Goal: Task Accomplishment & Management: Use online tool/utility

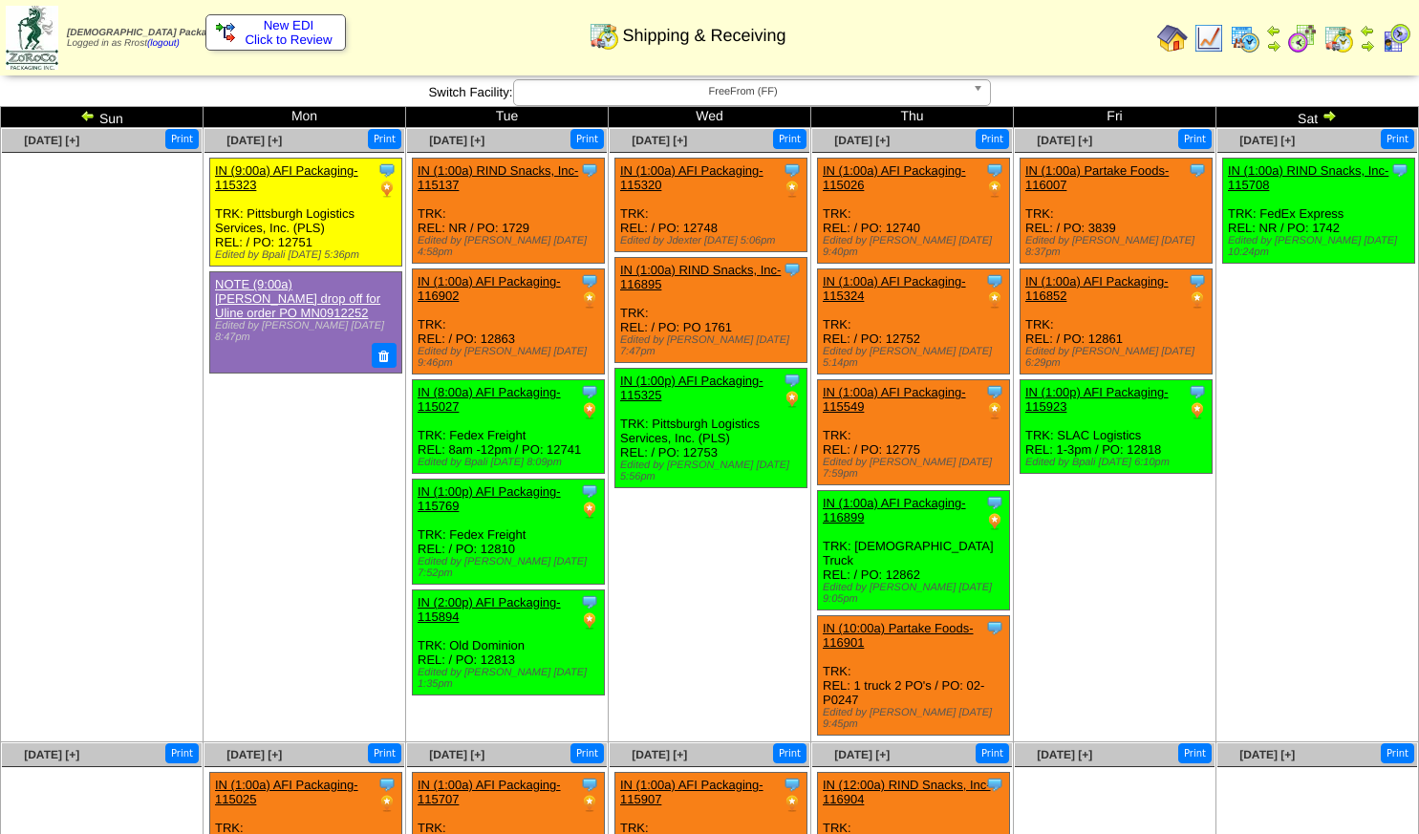
click at [84, 115] on img at bounding box center [87, 115] width 15 height 15
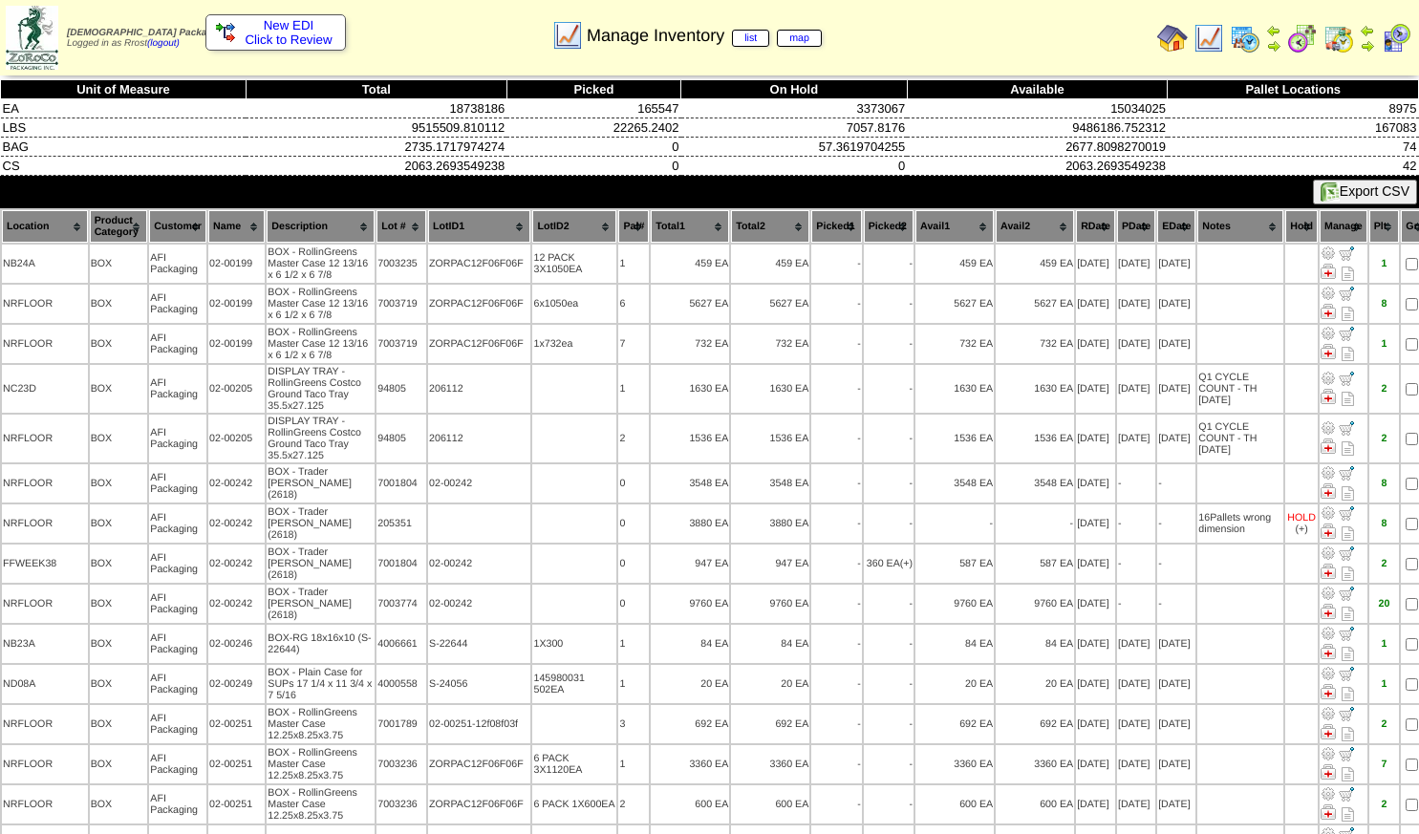
click at [1157, 37] on img at bounding box center [1172, 38] width 31 height 31
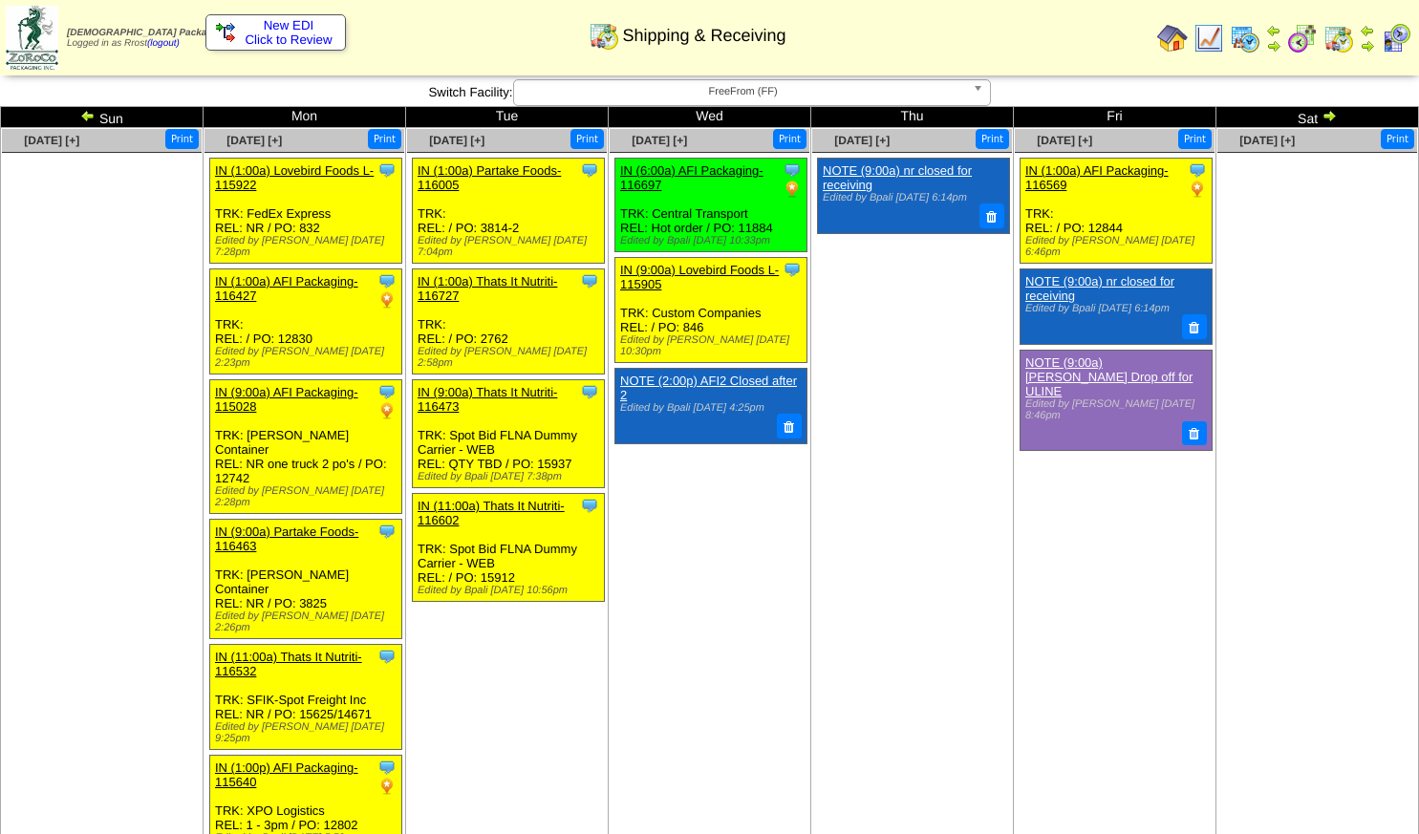
click at [88, 117] on img at bounding box center [87, 115] width 15 height 15
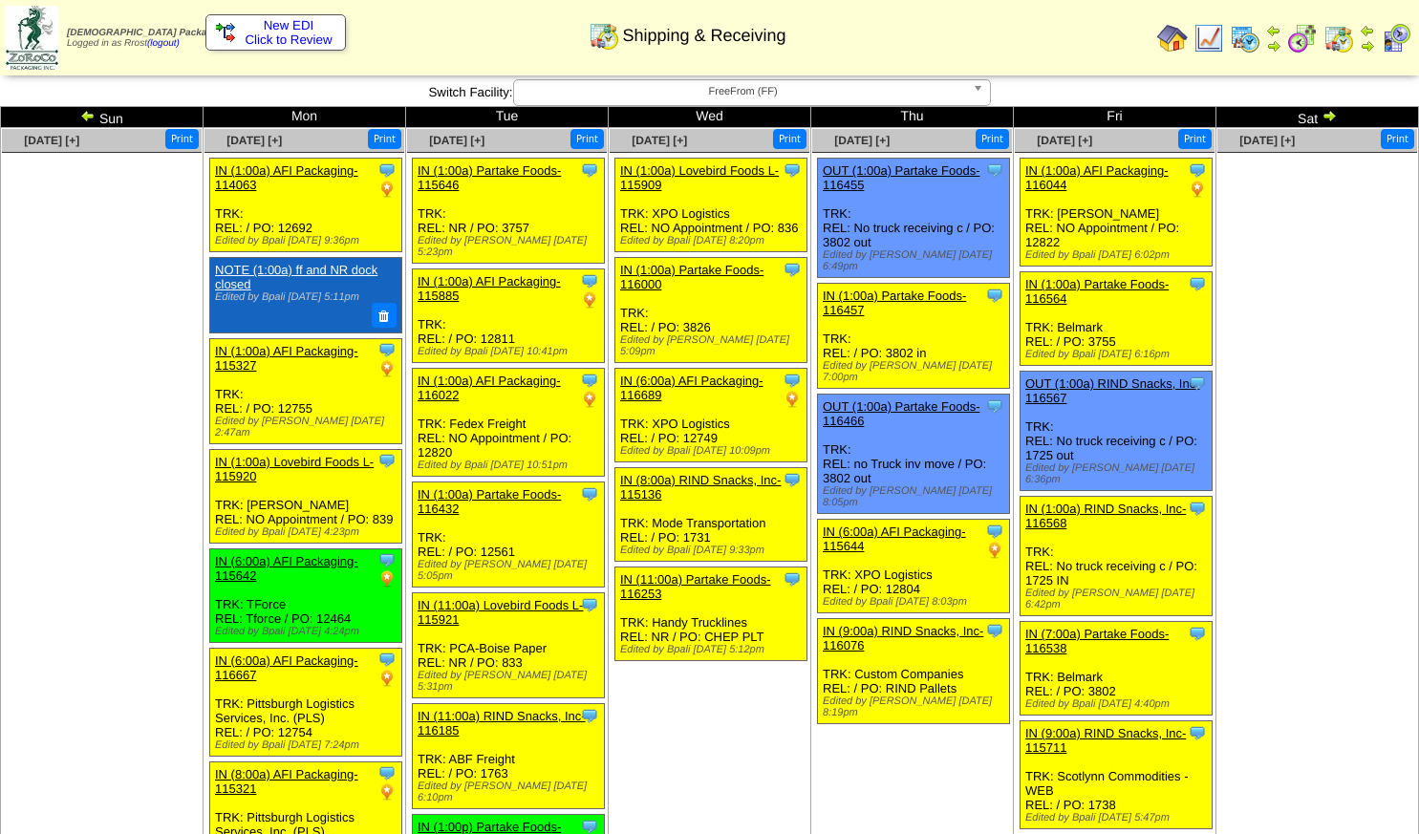
click at [278, 26] on span "New EDI" at bounding box center [289, 25] width 51 height 14
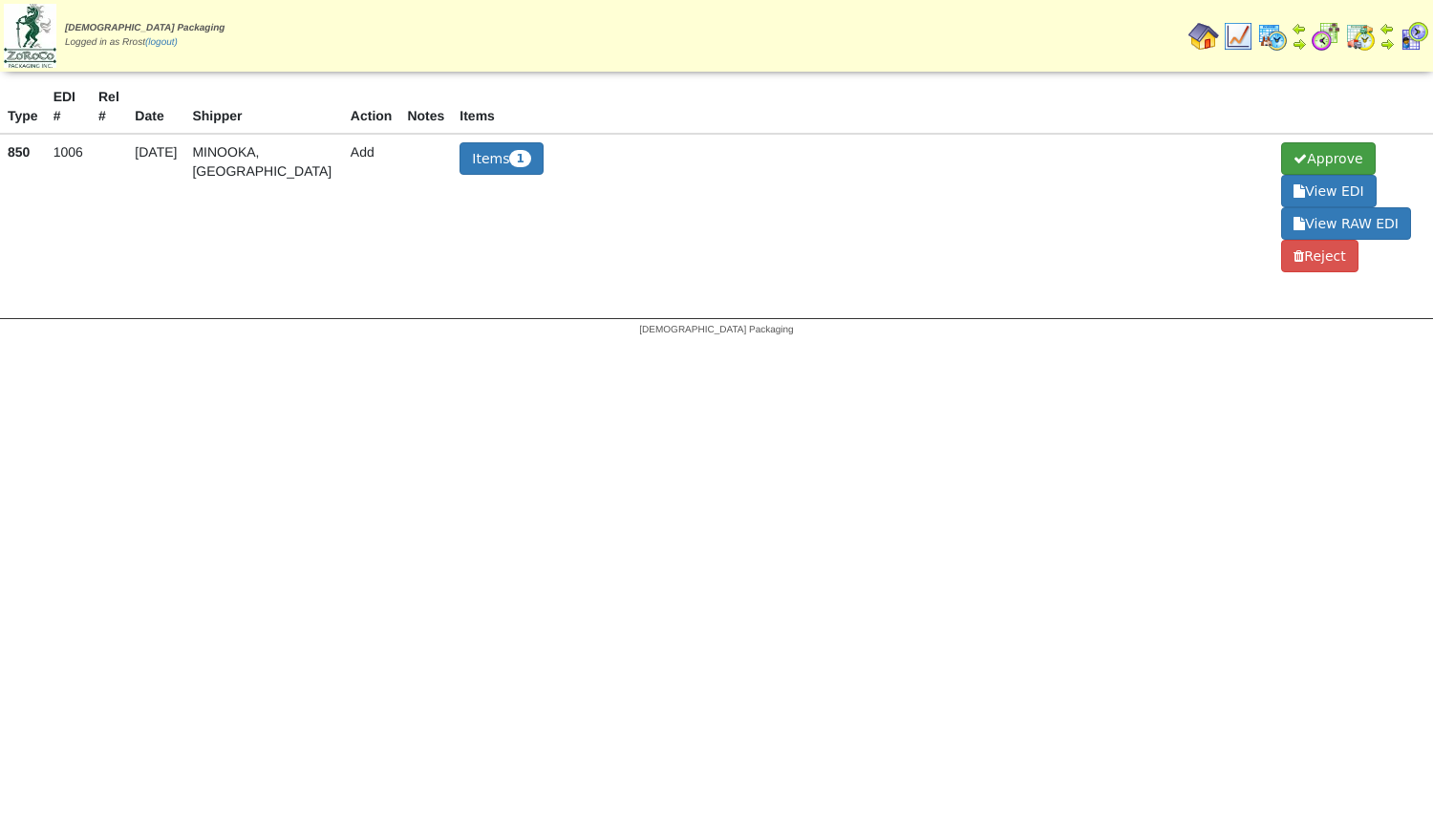
click at [1281, 161] on span "Approve" at bounding box center [1328, 158] width 94 height 32
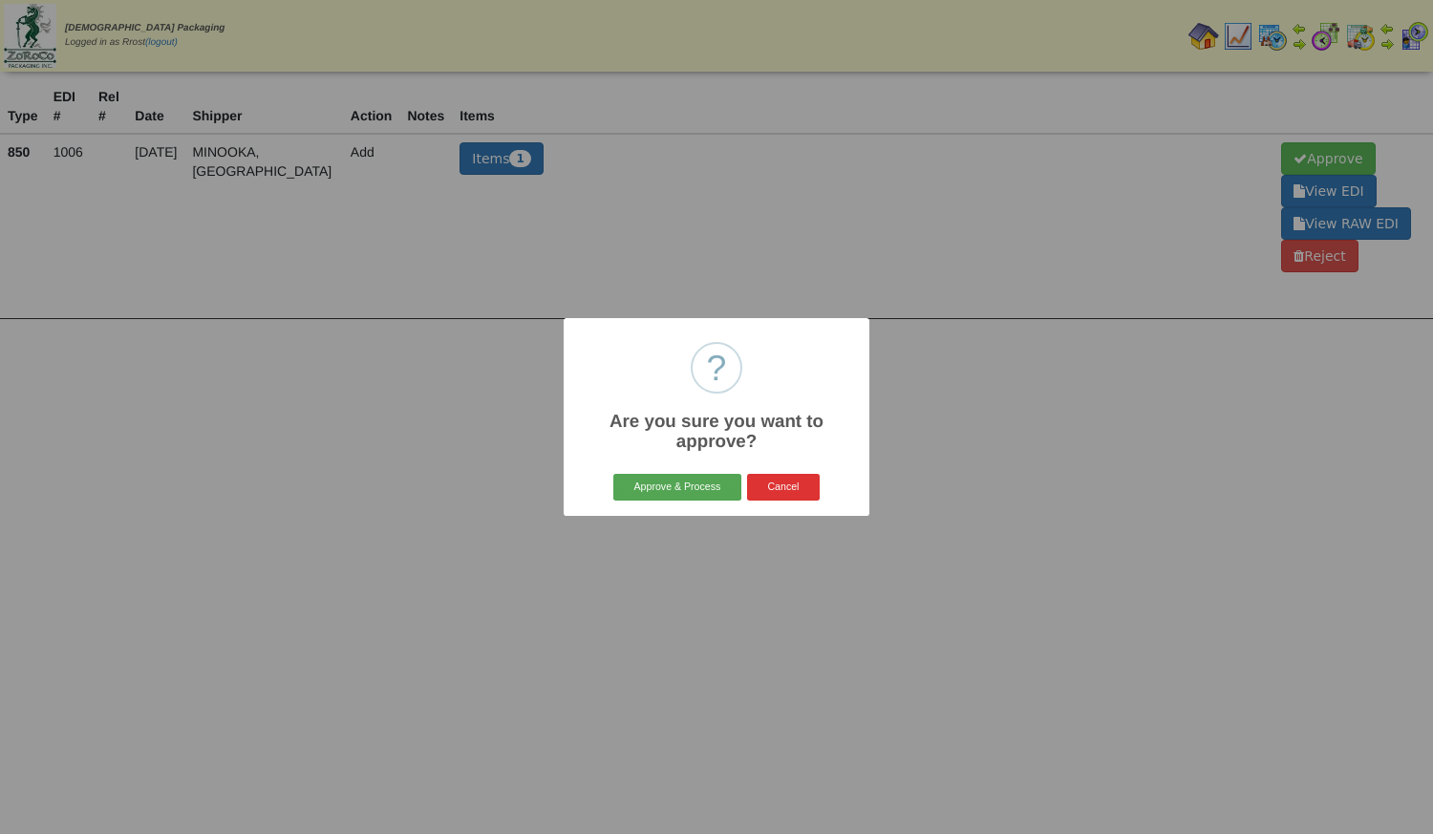
click at [658, 481] on button "Approve & Process" at bounding box center [676, 487] width 127 height 27
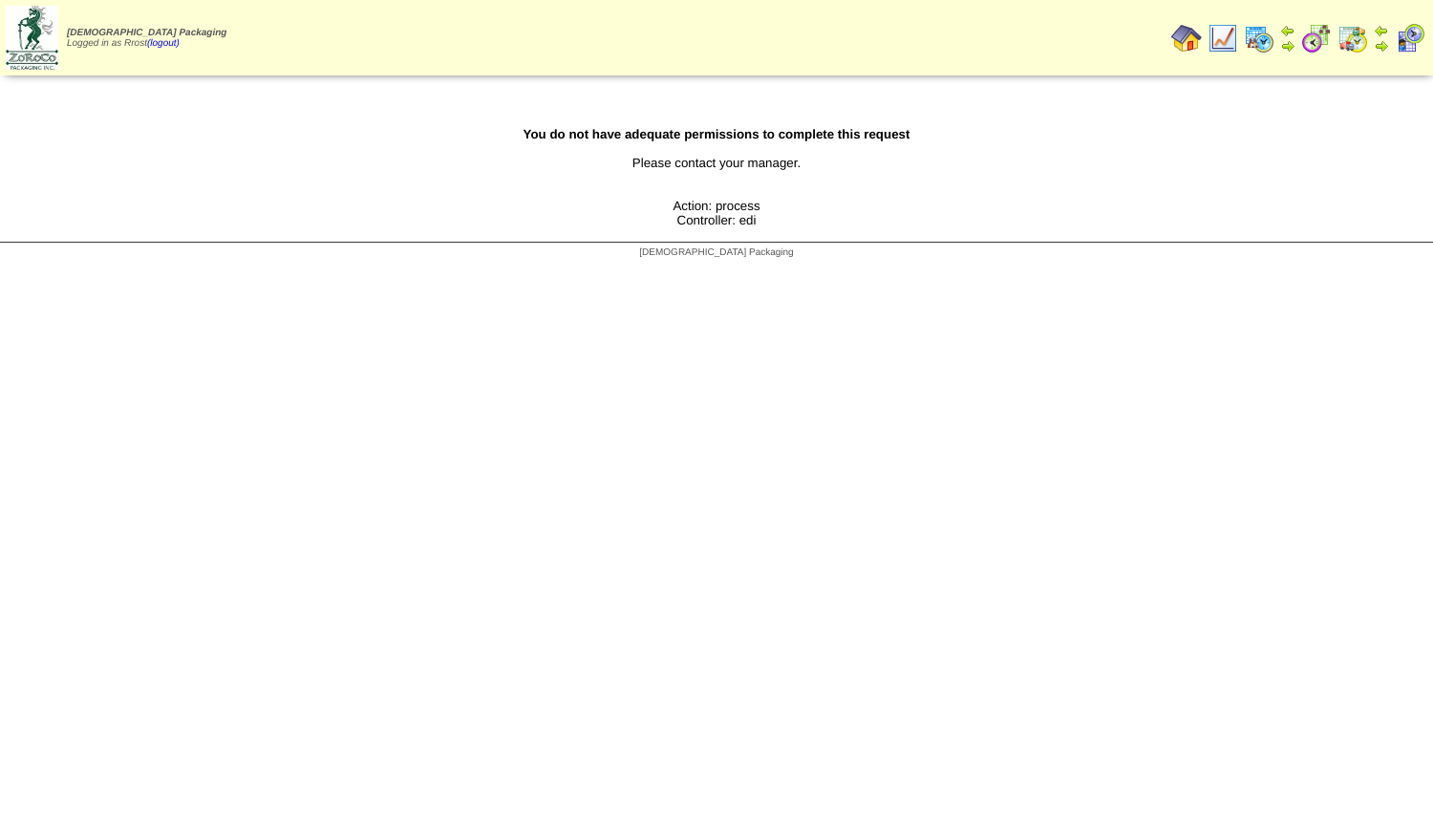
click at [1186, 31] on img at bounding box center [1186, 38] width 31 height 31
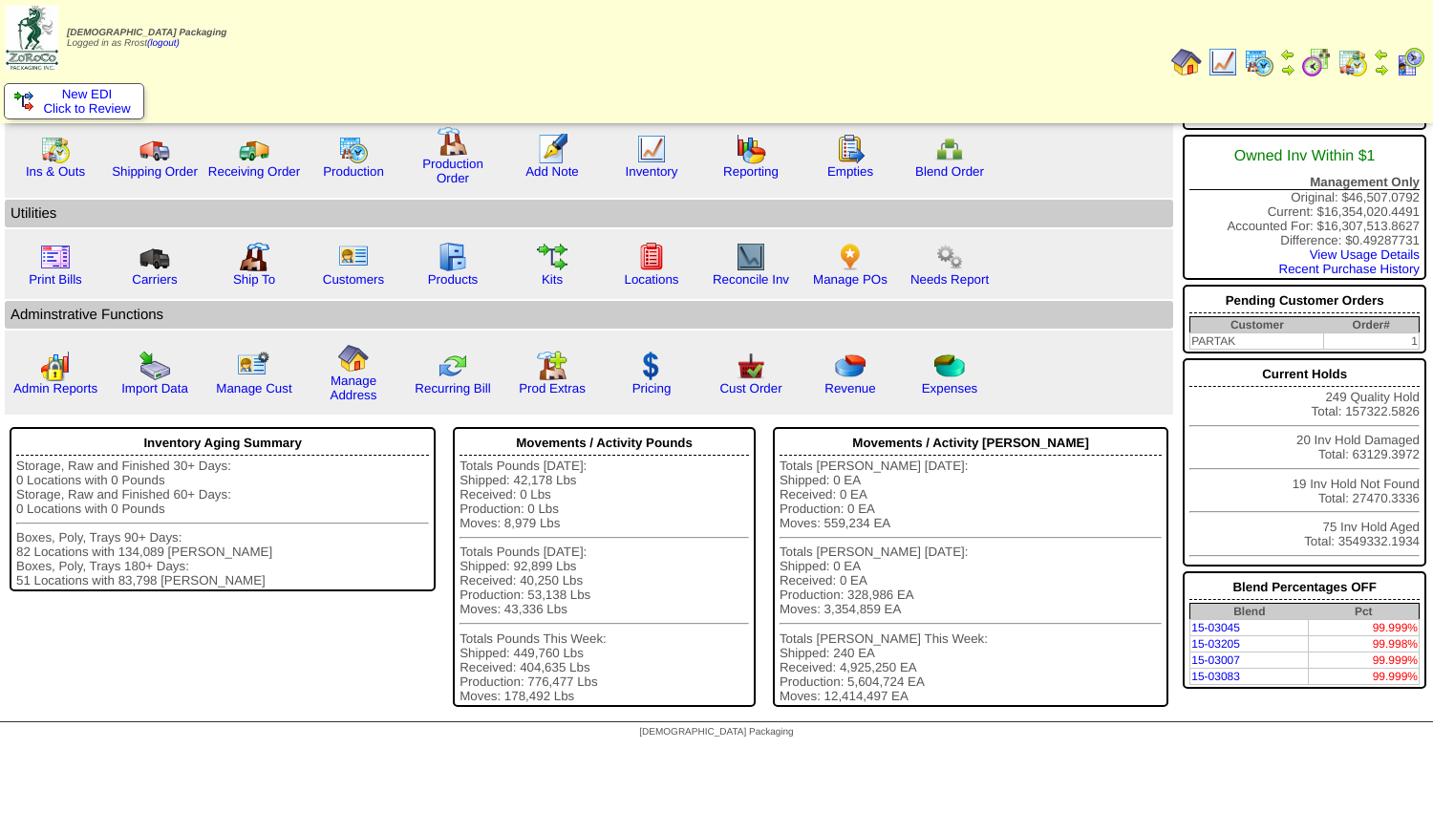
click at [436, 748] on html "[DEMOGRAPHIC_DATA] Packaging Logged in as Rrost (logout) New EDI Click to Revie…" at bounding box center [716, 374] width 1433 height 748
click at [1406, 69] on img at bounding box center [1410, 62] width 31 height 31
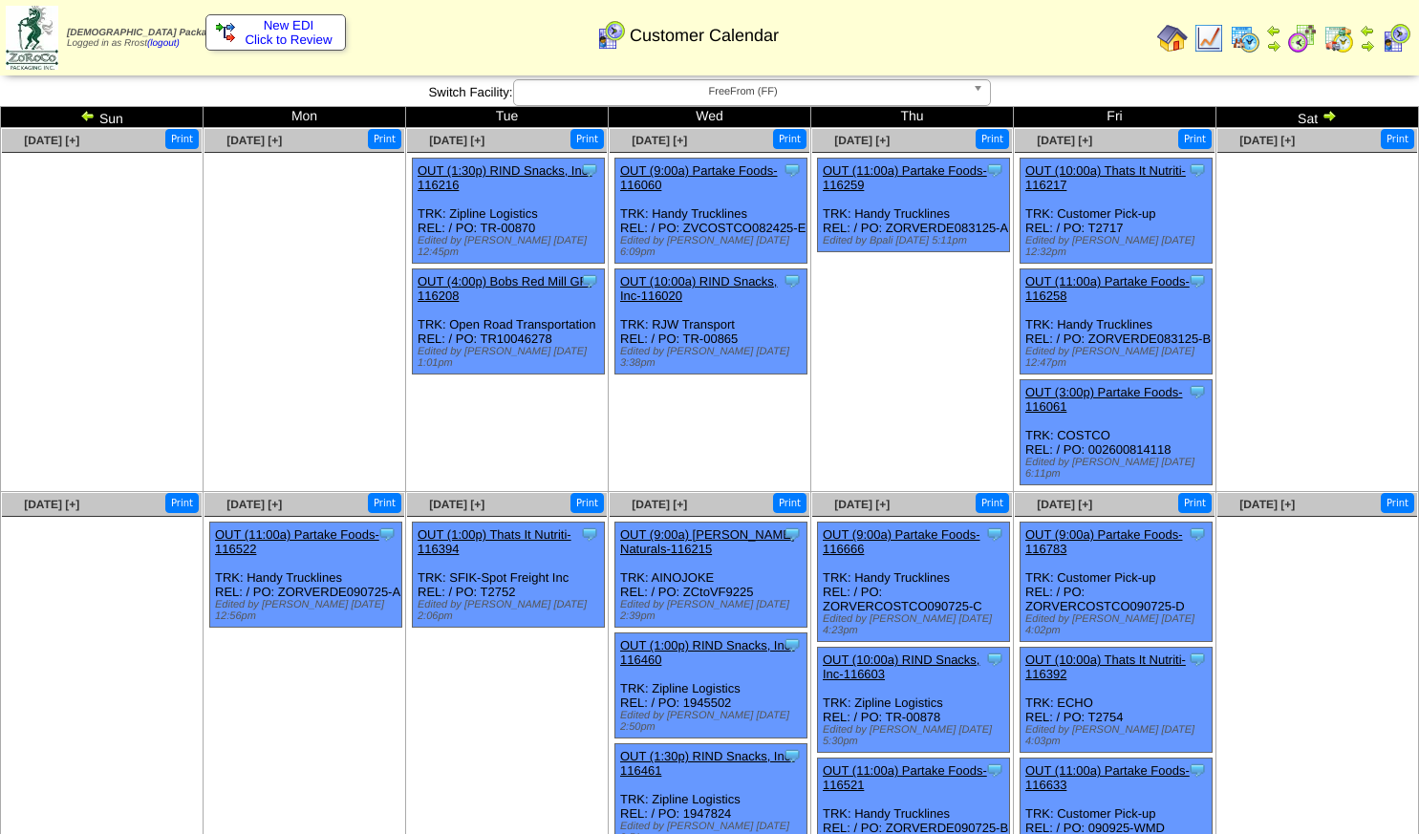
click at [1334, 117] on img at bounding box center [1328, 115] width 15 height 15
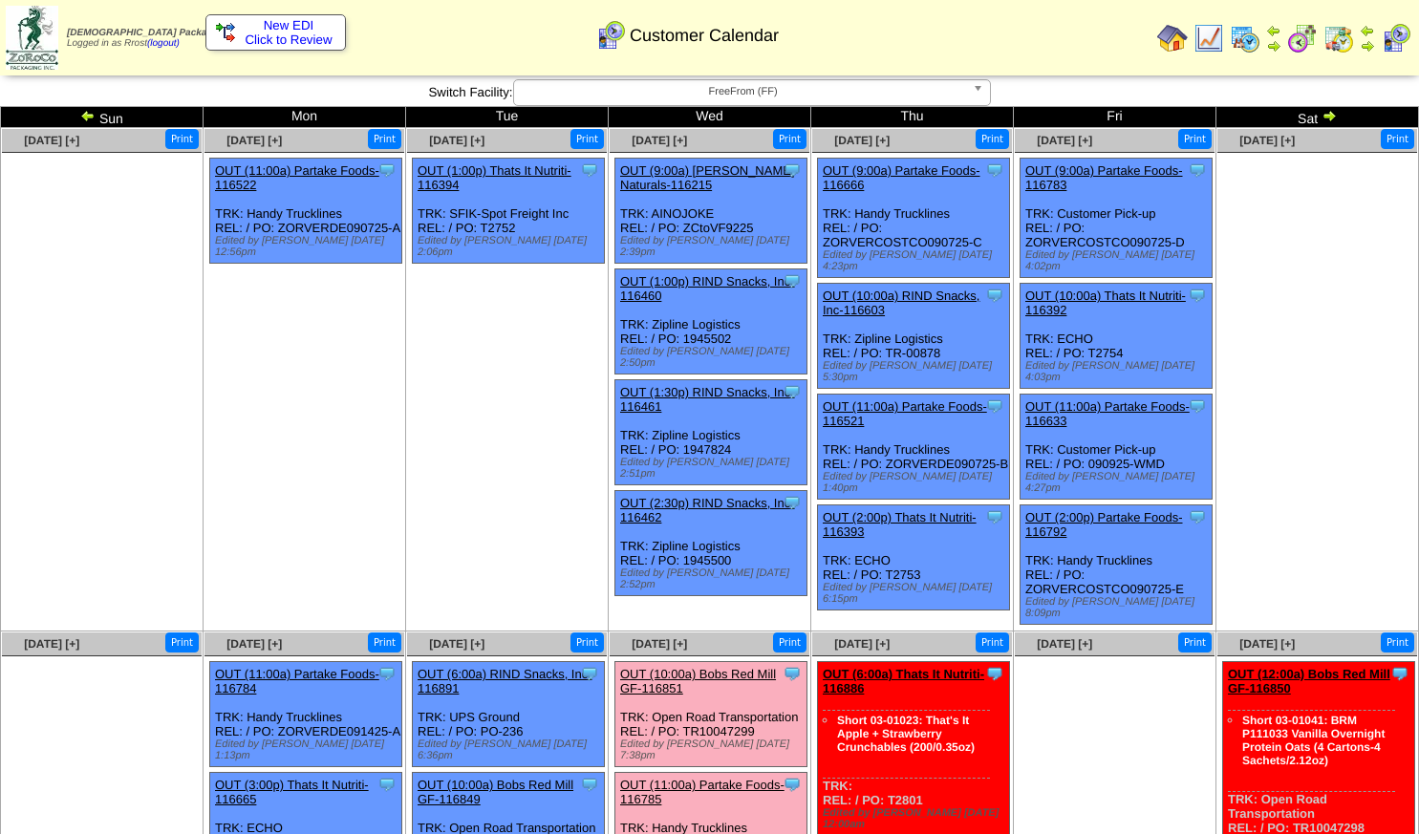
click at [1328, 119] on img at bounding box center [1328, 115] width 15 height 15
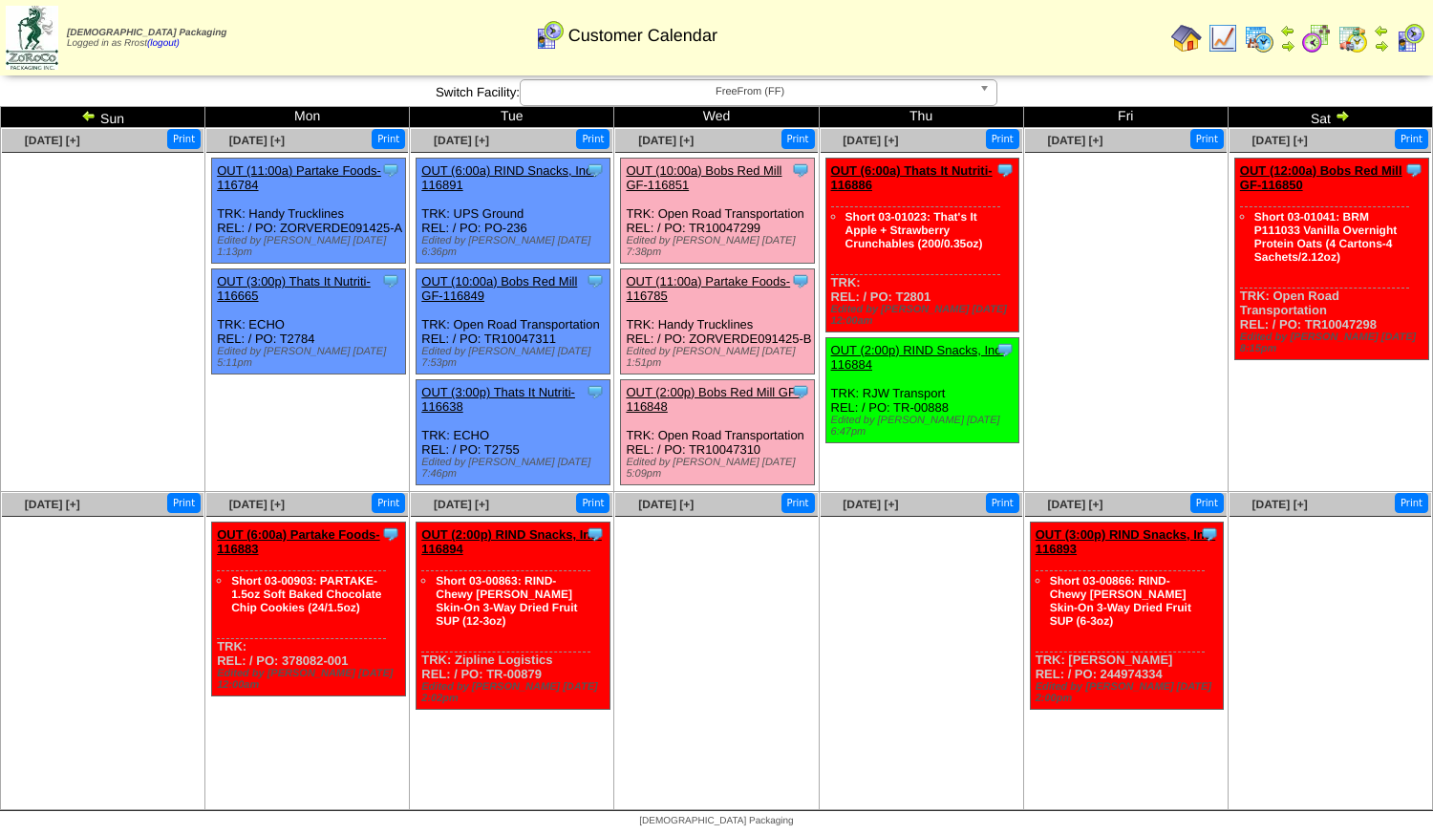
click at [1343, 115] on img at bounding box center [1342, 115] width 15 height 15
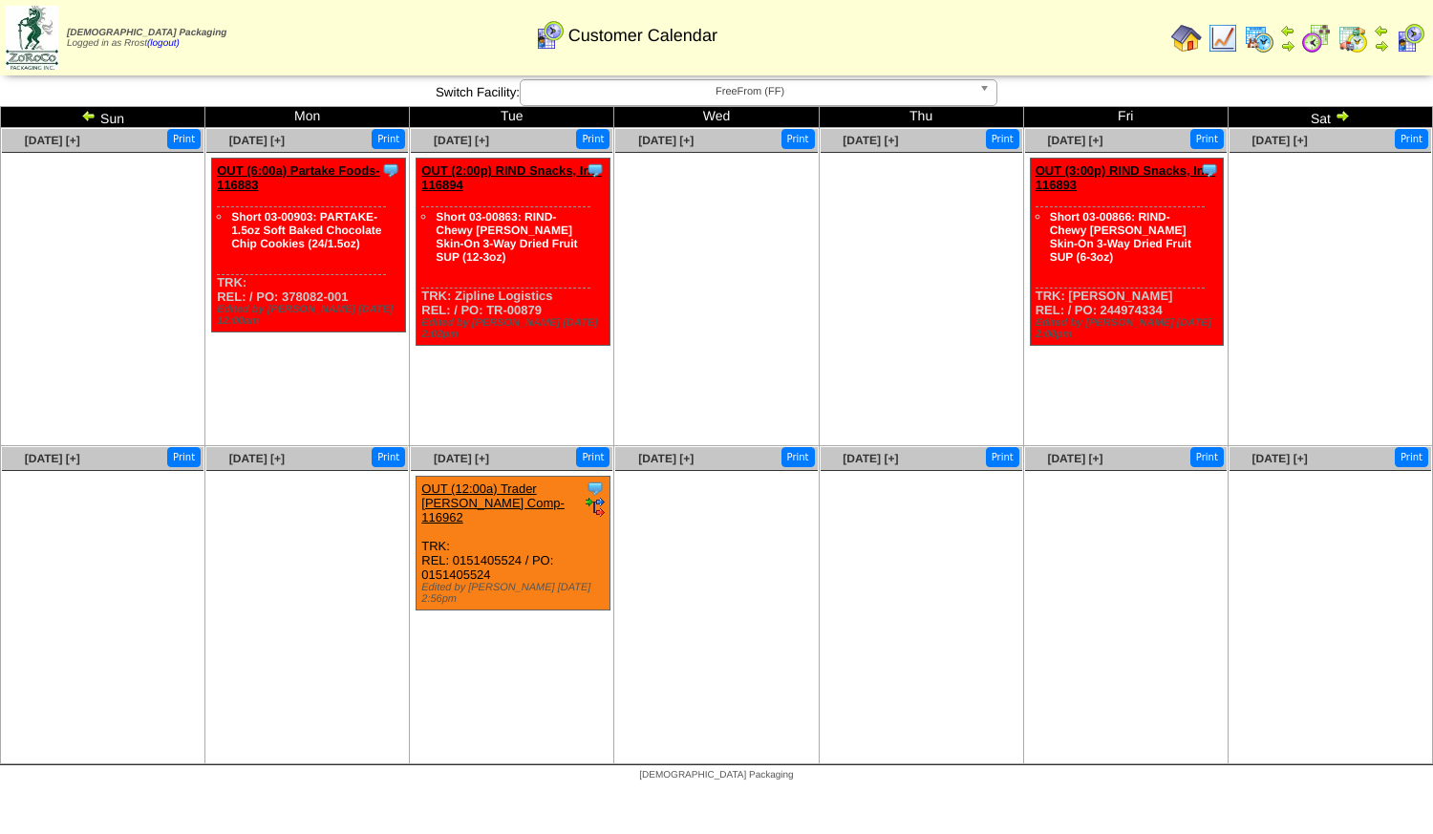
click at [1186, 37] on img at bounding box center [1186, 38] width 31 height 31
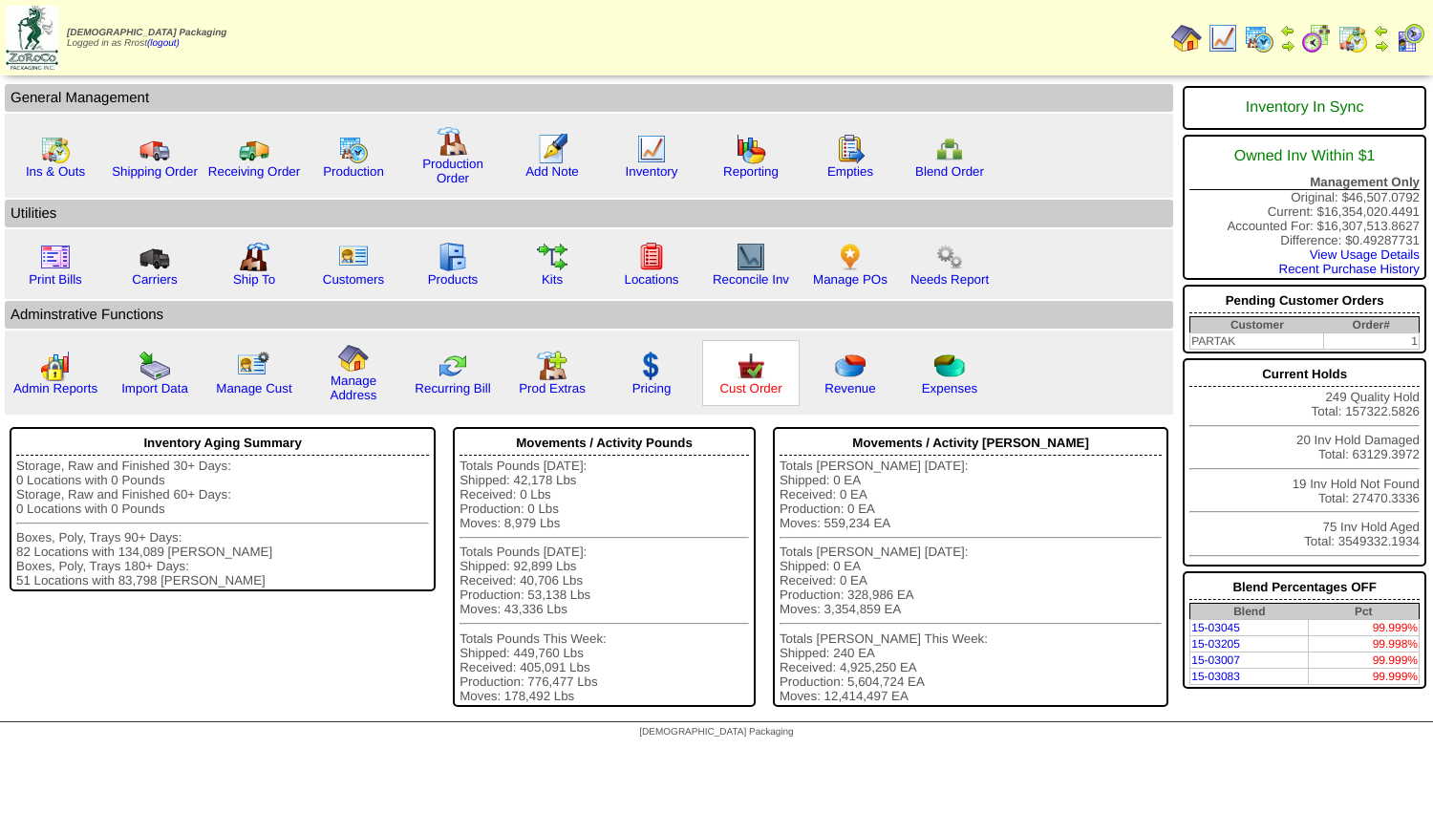
click at [742, 393] on link "Cust Order" at bounding box center [750, 388] width 62 height 14
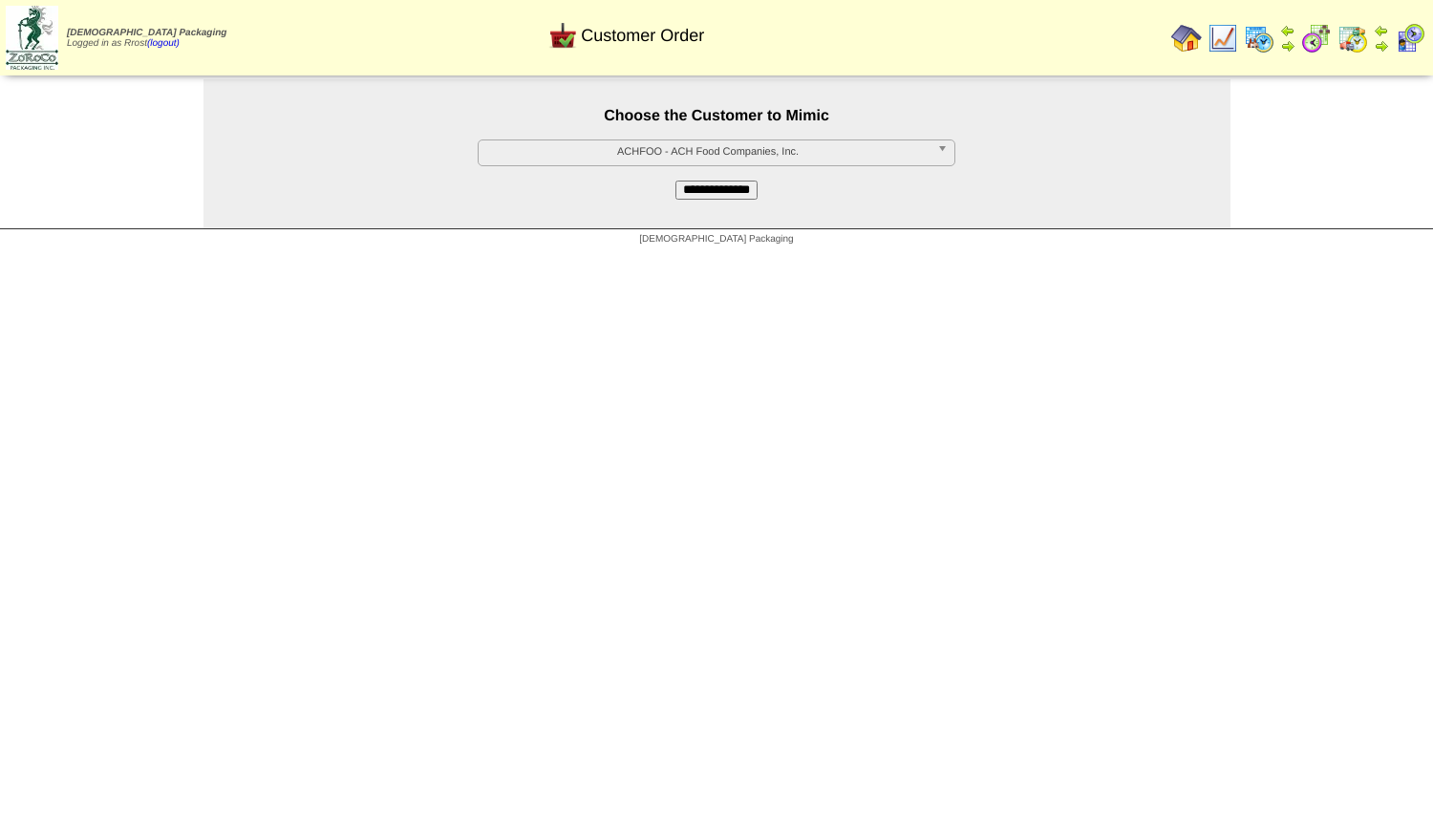
click at [644, 162] on span "ACHFOO - ACH Food Companies, Inc." at bounding box center [707, 151] width 443 height 23
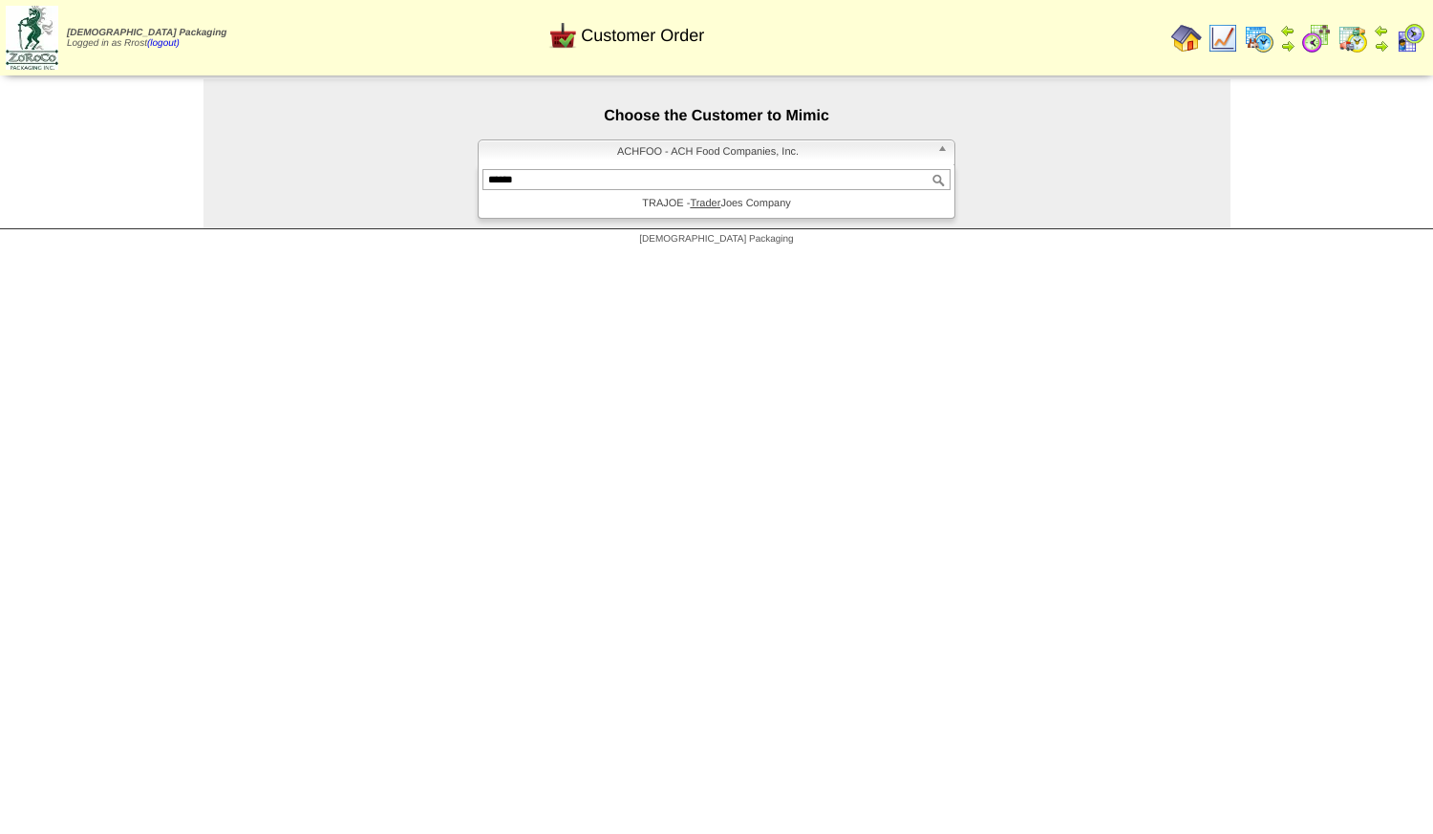
type input "******"
drag, startPoint x: 701, startPoint y: 224, endPoint x: 706, endPoint y: 215, distance: 10.7
click at [705, 217] on div "**********" at bounding box center [716, 153] width 1027 height 149
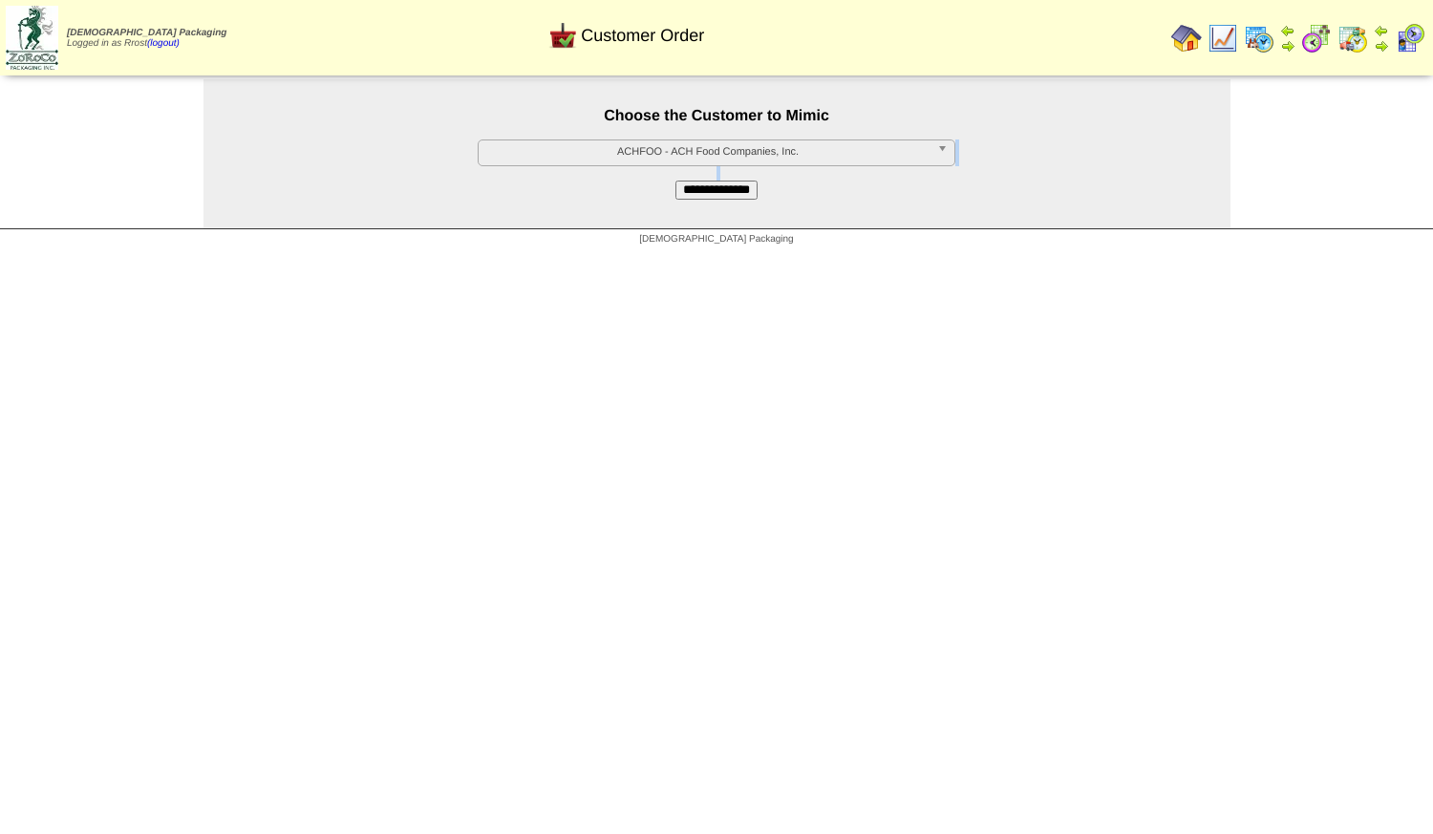
click at [708, 211] on div "**********" at bounding box center [716, 153] width 1027 height 149
click at [715, 152] on span "ACHFOO - ACH Food Companies, Inc." at bounding box center [707, 151] width 443 height 23
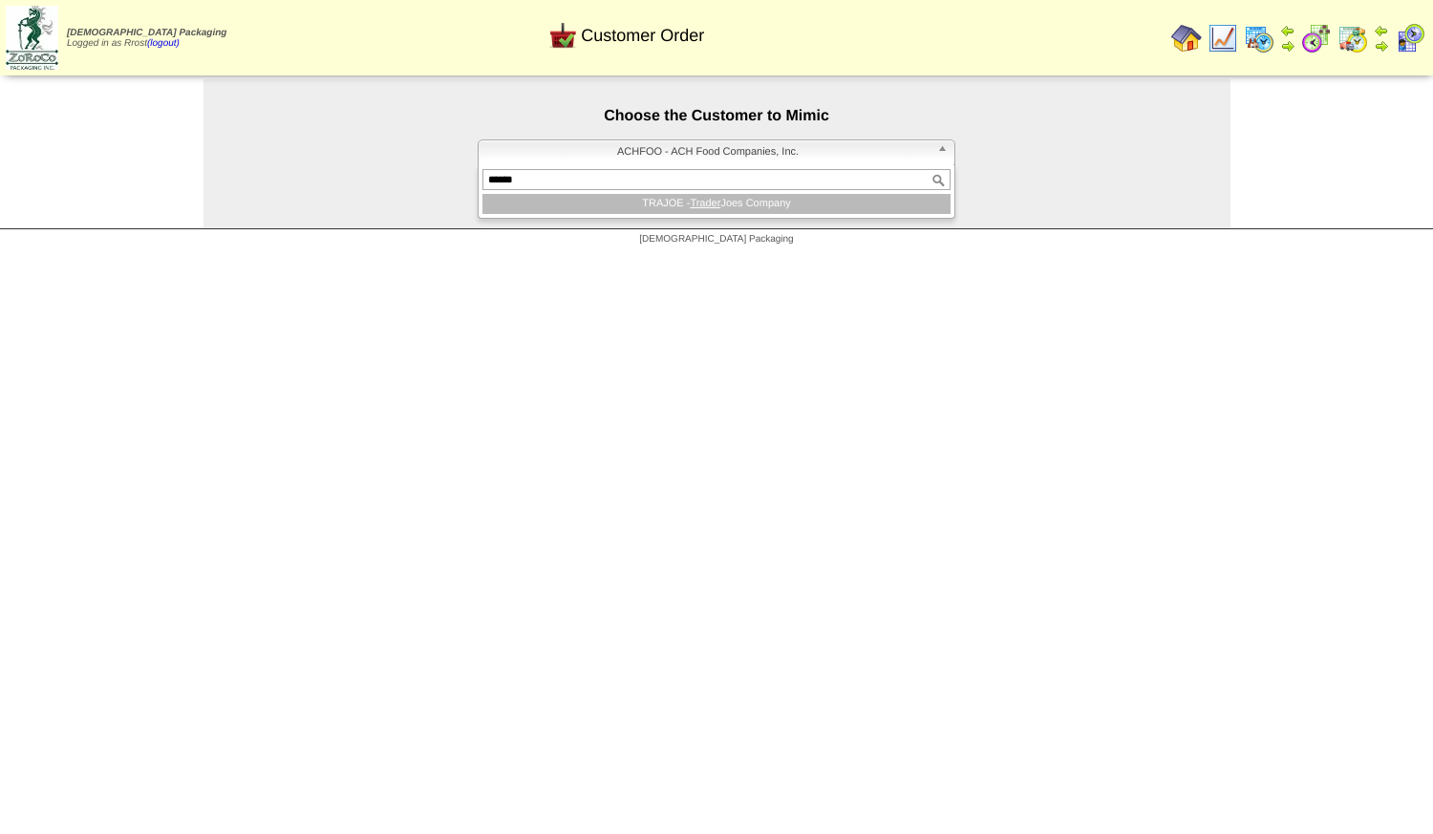
type input "******"
click at [668, 207] on li "TRAJOE - Trader Joes Company" at bounding box center [716, 204] width 468 height 20
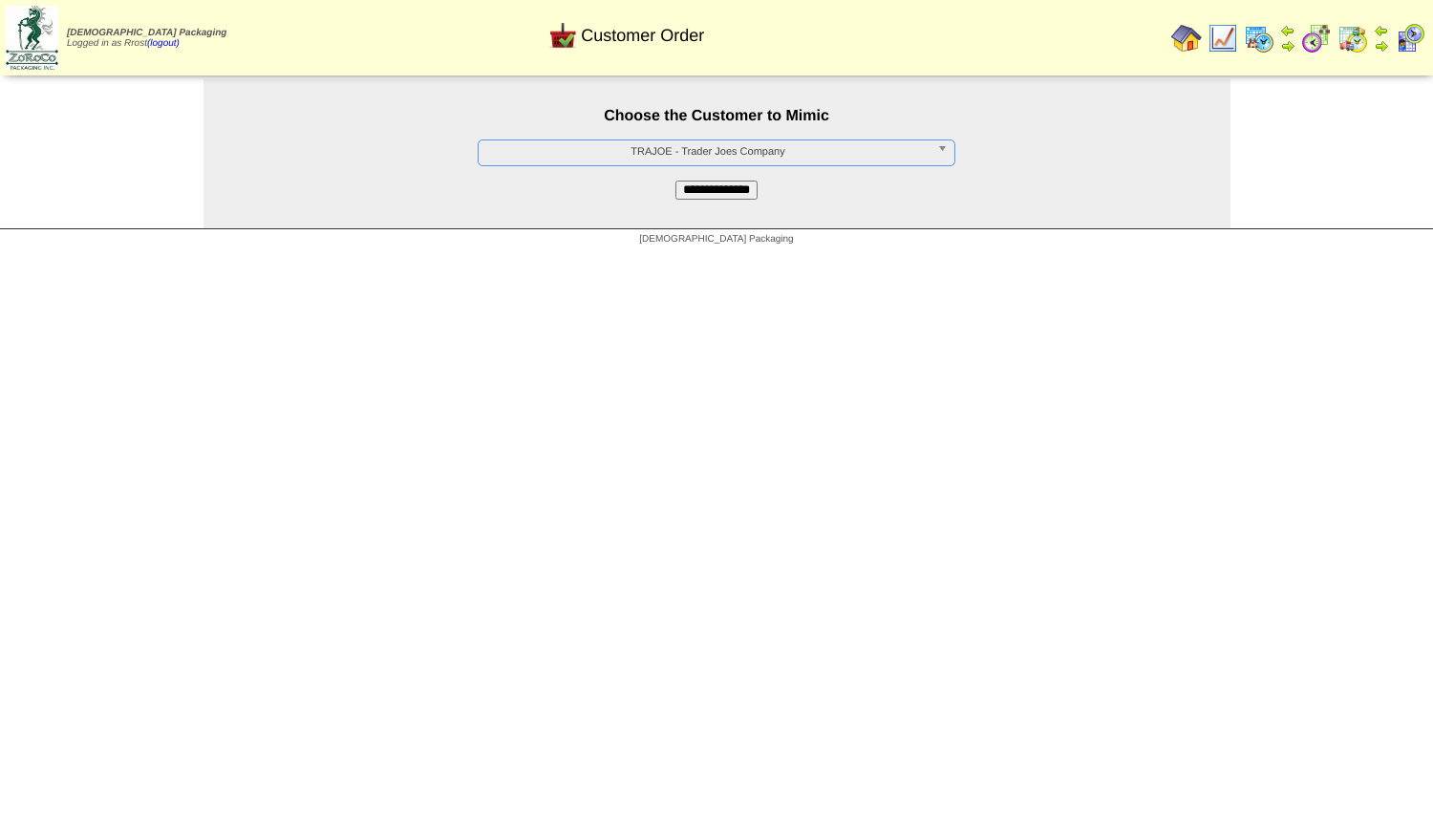
click at [716, 198] on input "**********" at bounding box center [716, 190] width 82 height 19
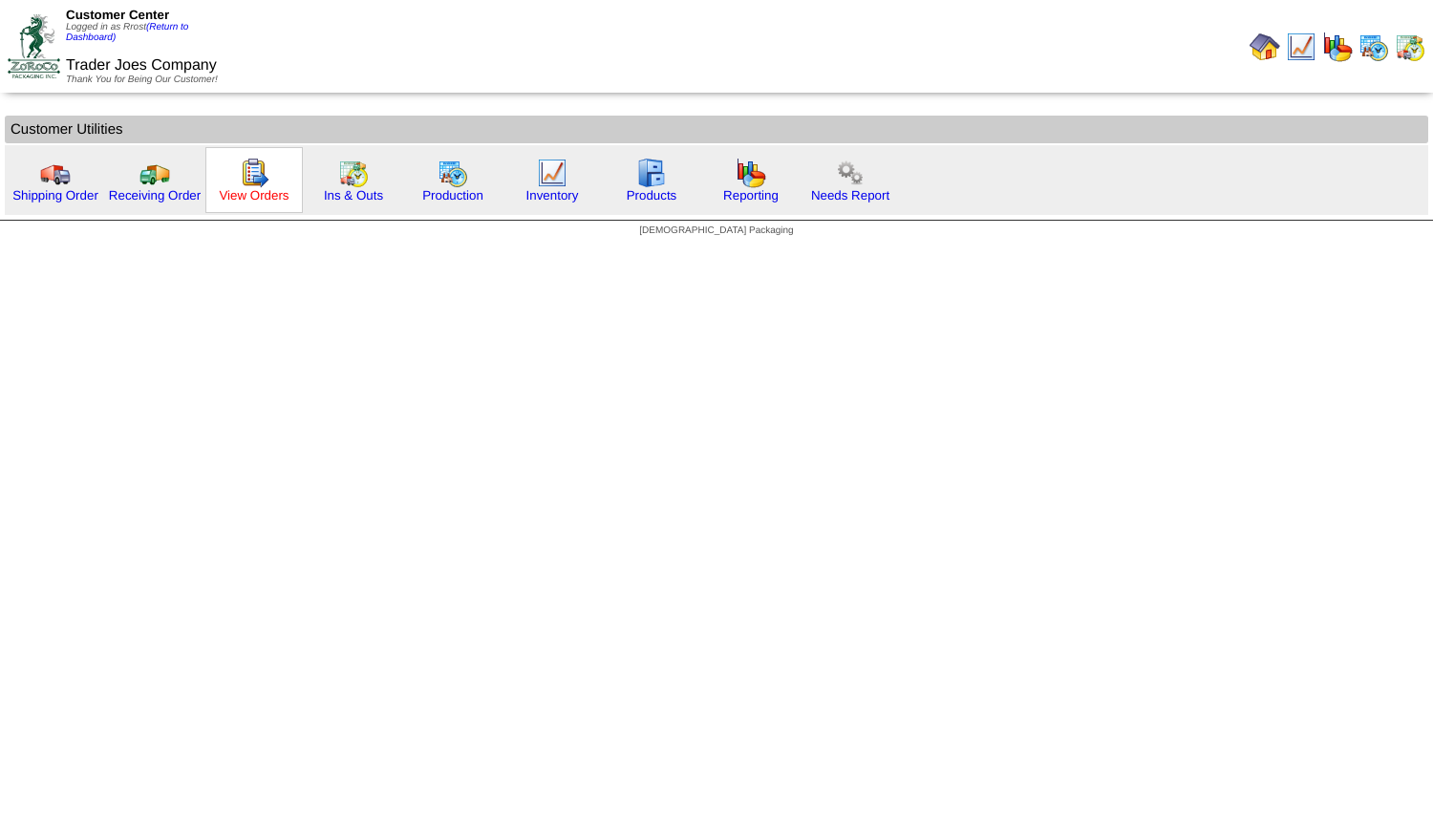
click at [251, 198] on link "View Orders" at bounding box center [254, 195] width 70 height 14
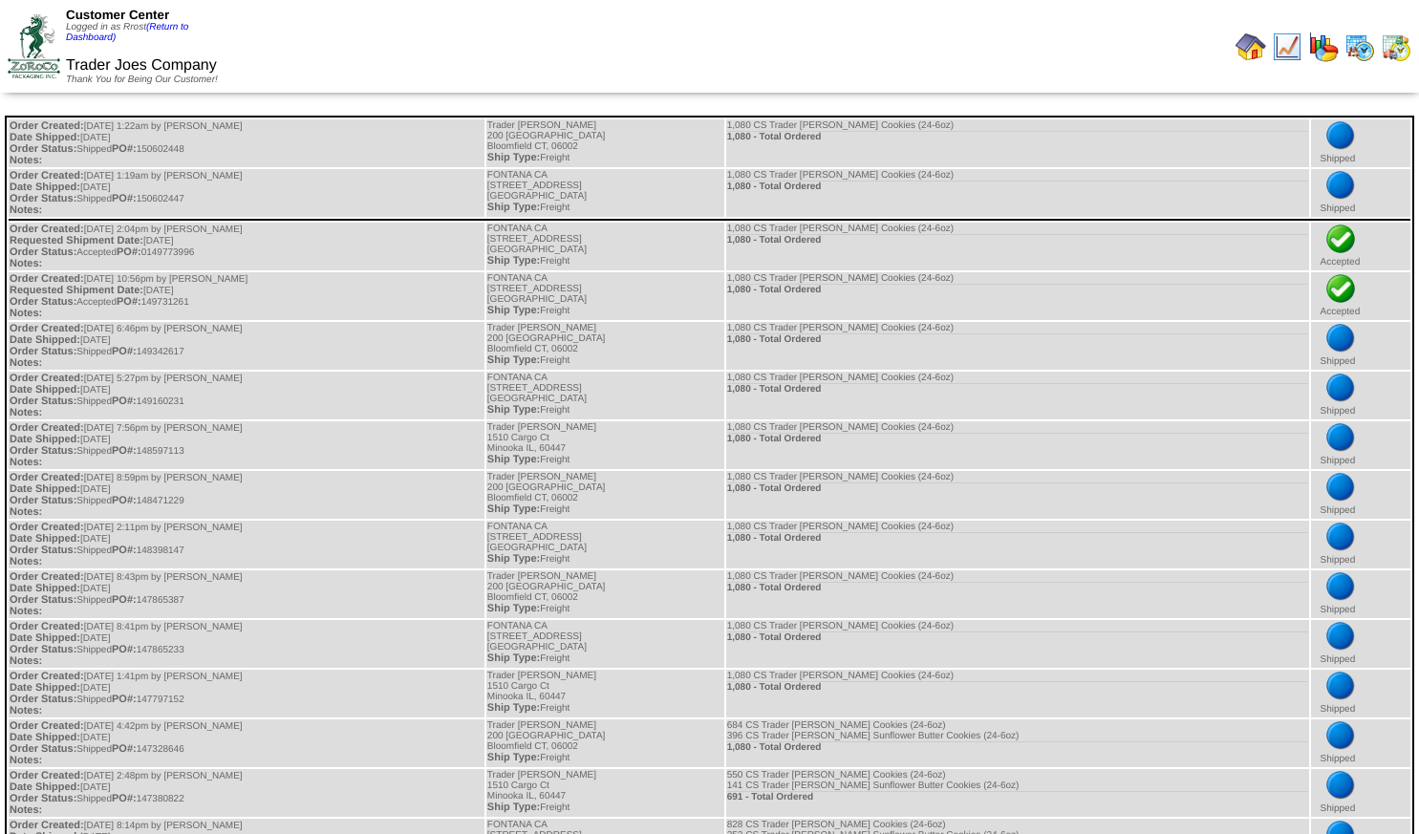
click at [177, 34] on div "Customer Center Logged in as Rrost (Return to Dashboard)" at bounding box center [152, 25] width 173 height 35
click at [173, 23] on link "(Return to Dashboard)" at bounding box center [127, 32] width 122 height 21
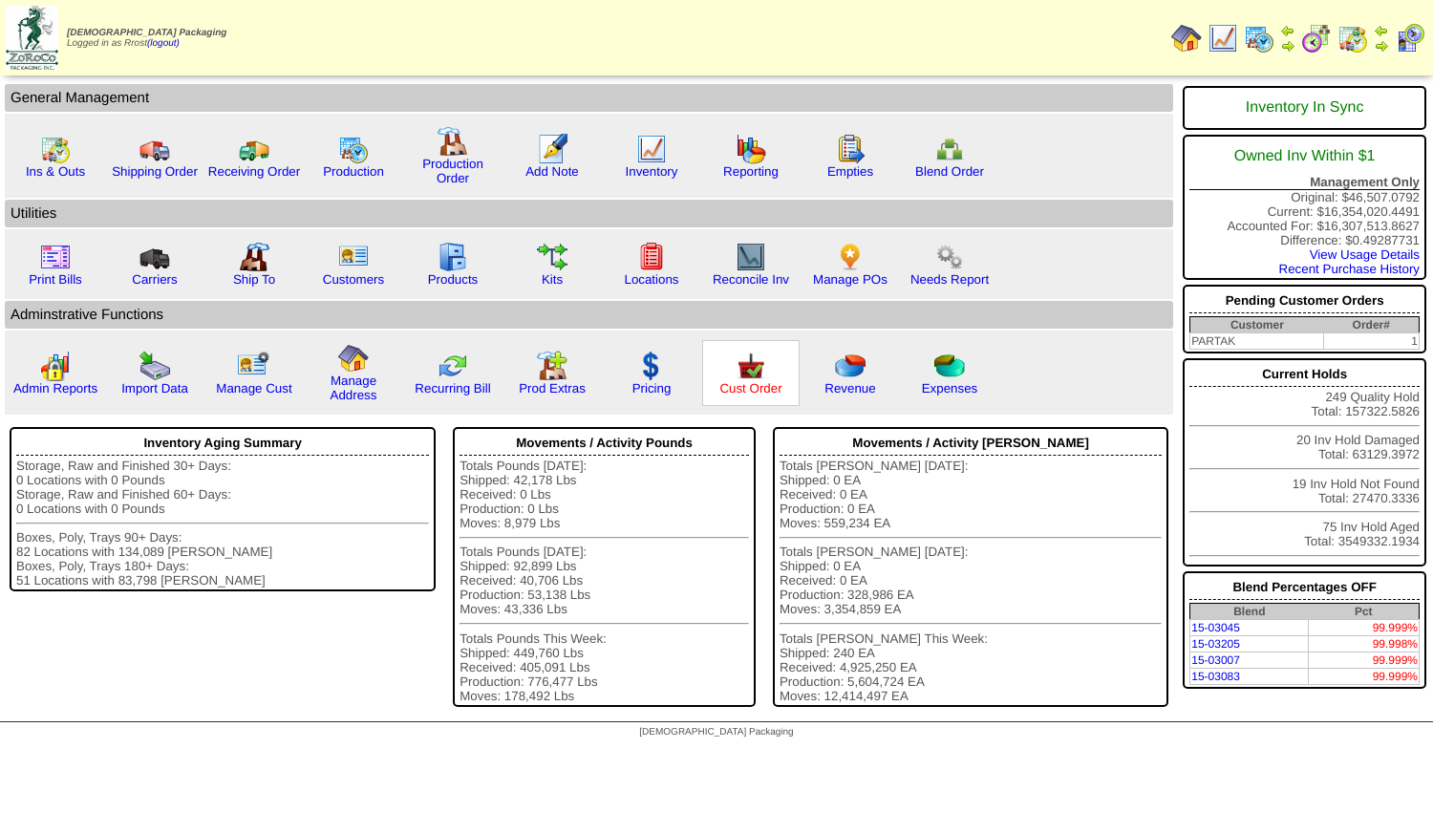
click at [754, 385] on link "Cust Order" at bounding box center [750, 388] width 62 height 14
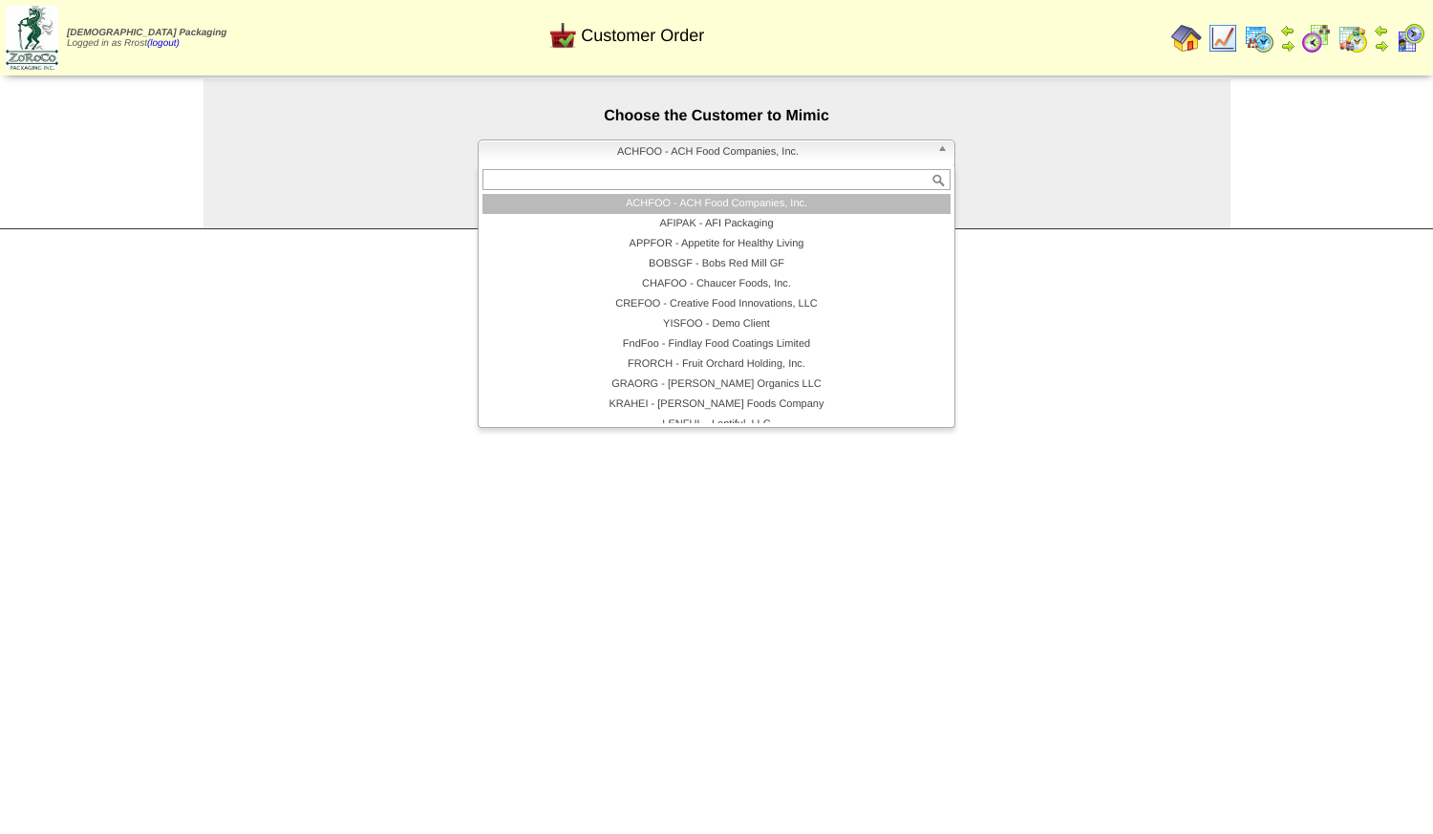
click at [690, 159] on span "ACHFOO - ACH Food Companies, Inc." at bounding box center [707, 151] width 443 height 23
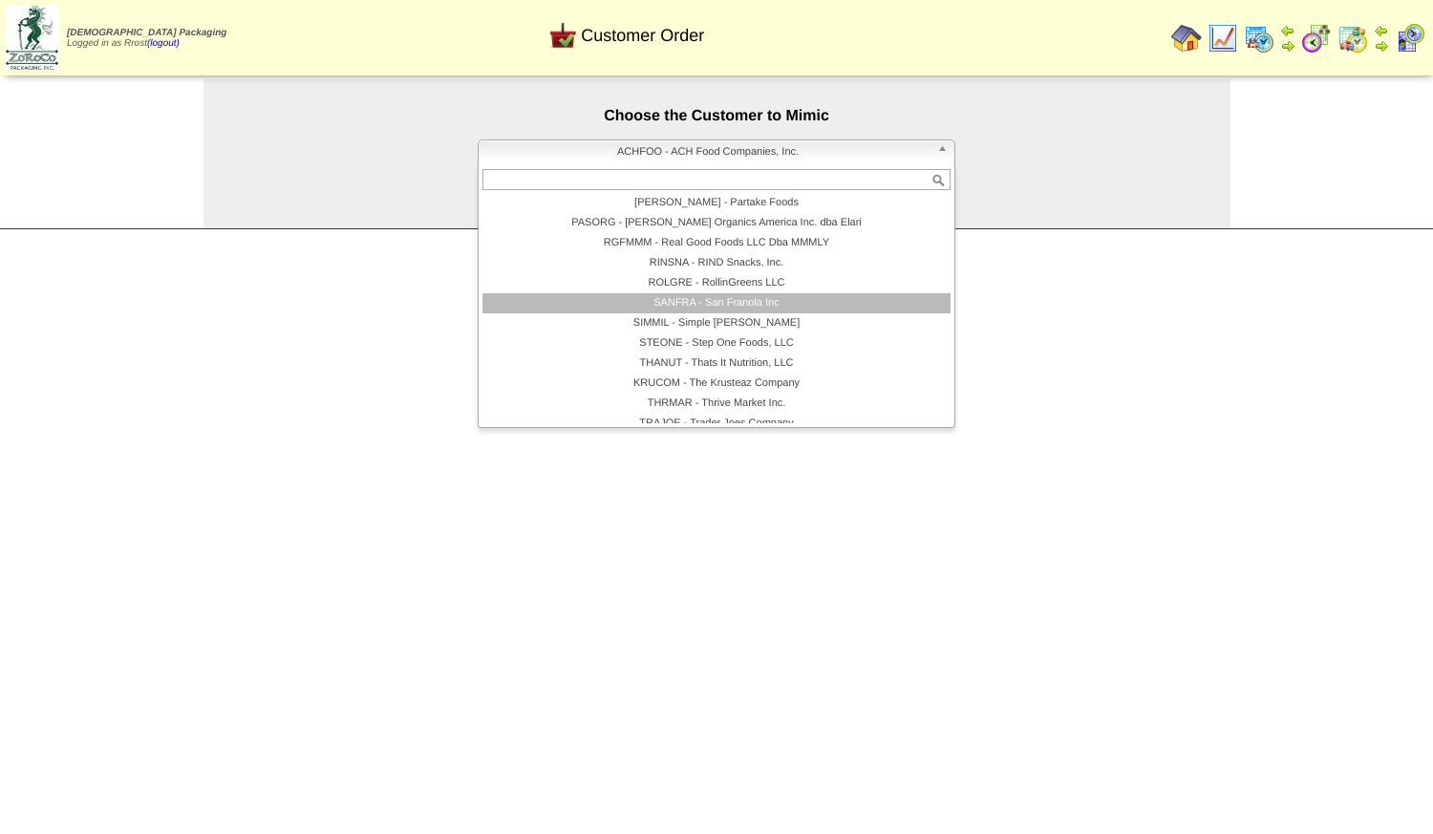
scroll to position [393, 0]
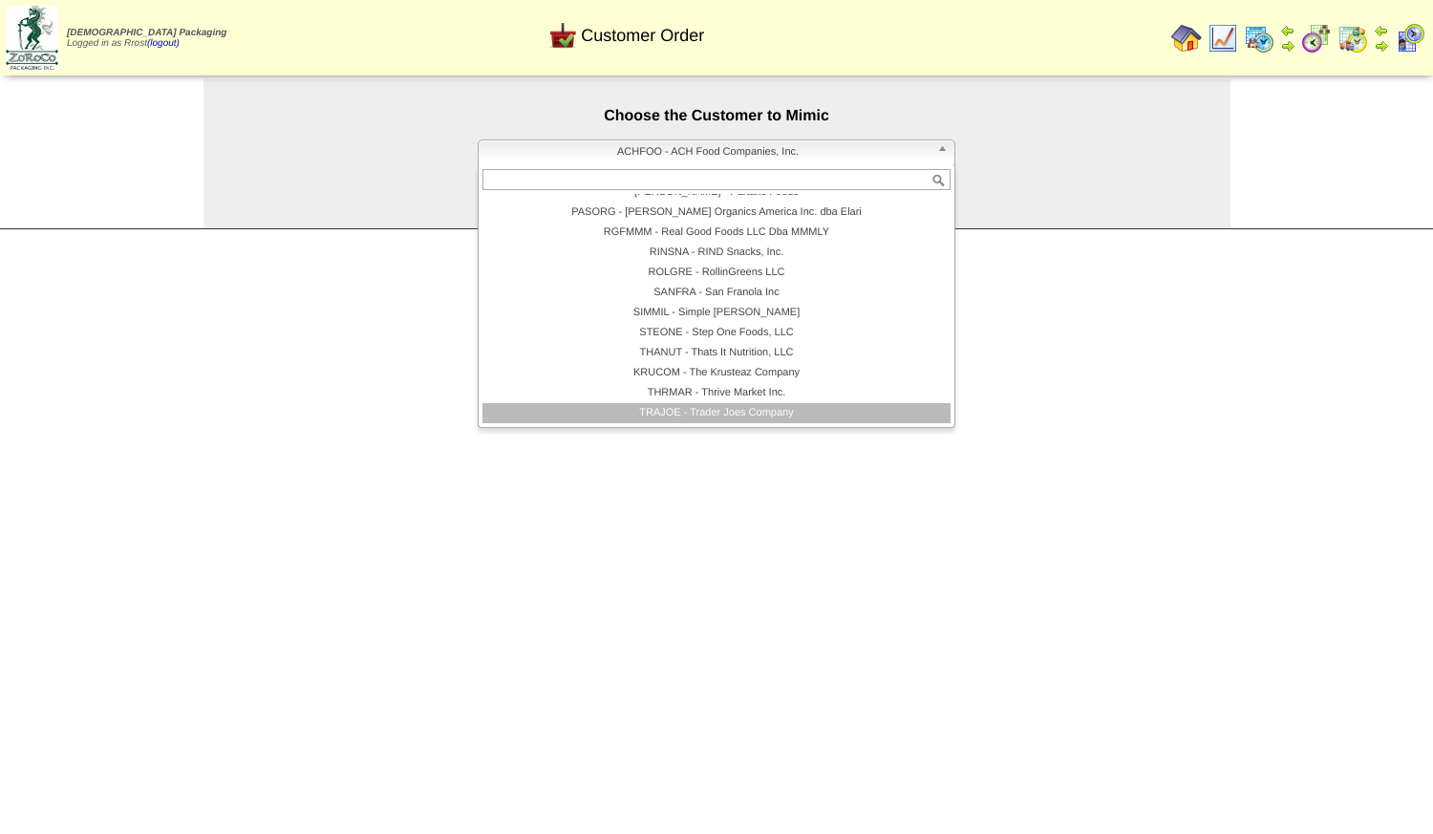
click at [701, 414] on li "TRAJOE - Trader Joes Company" at bounding box center [716, 413] width 468 height 20
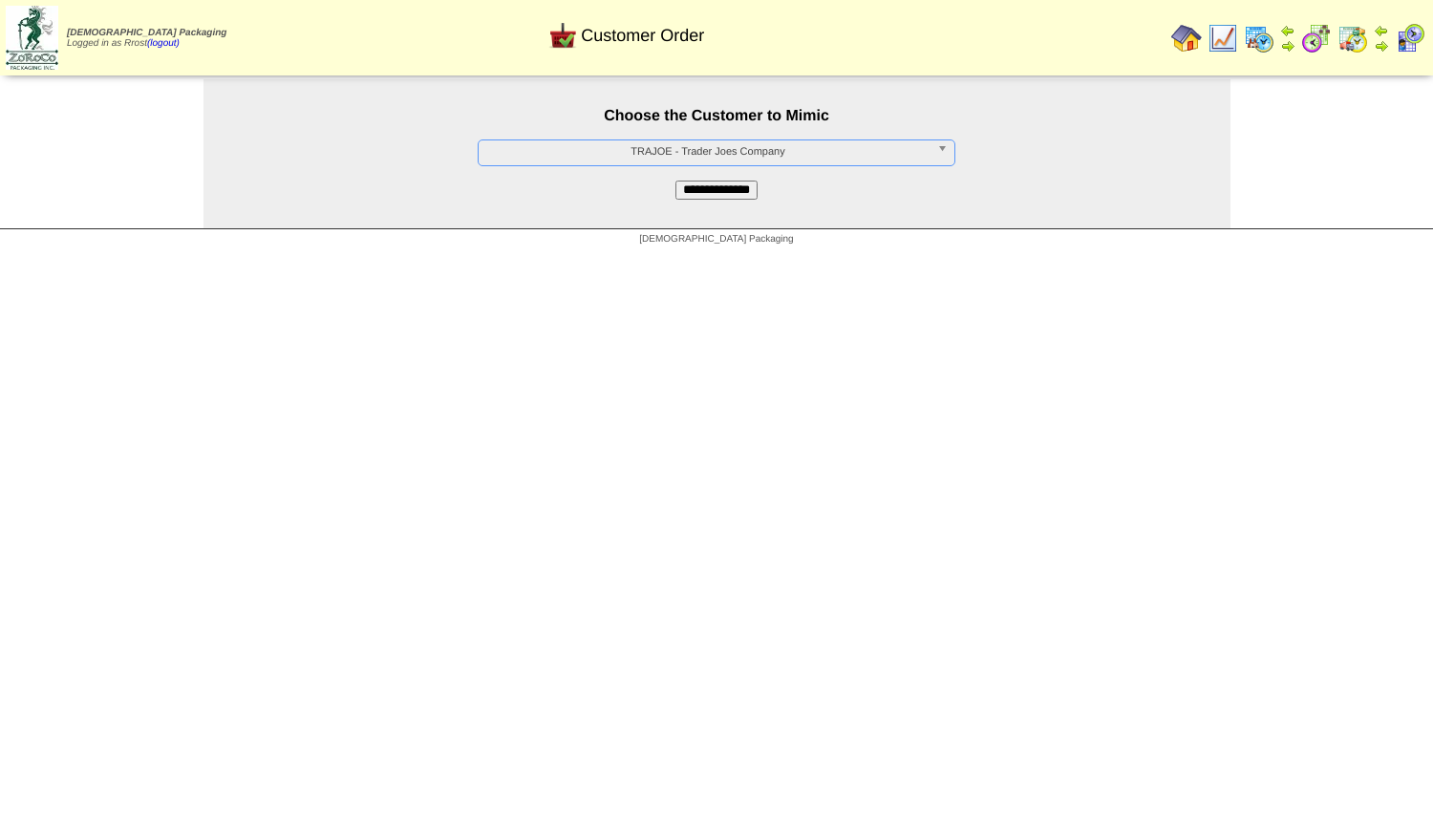
click at [690, 184] on input "**********" at bounding box center [716, 190] width 82 height 19
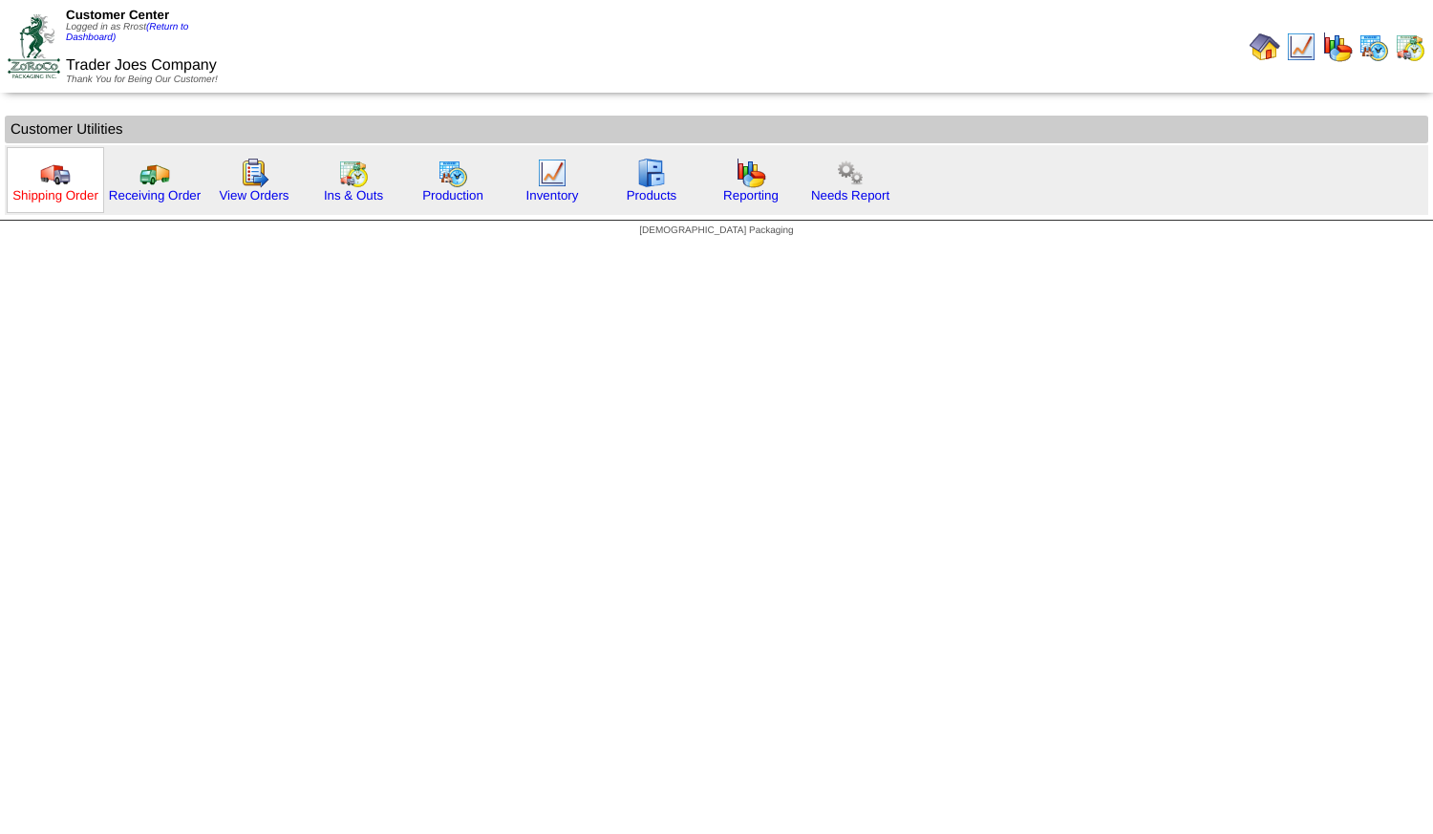
click at [53, 197] on link "Shipping Order" at bounding box center [55, 195] width 86 height 14
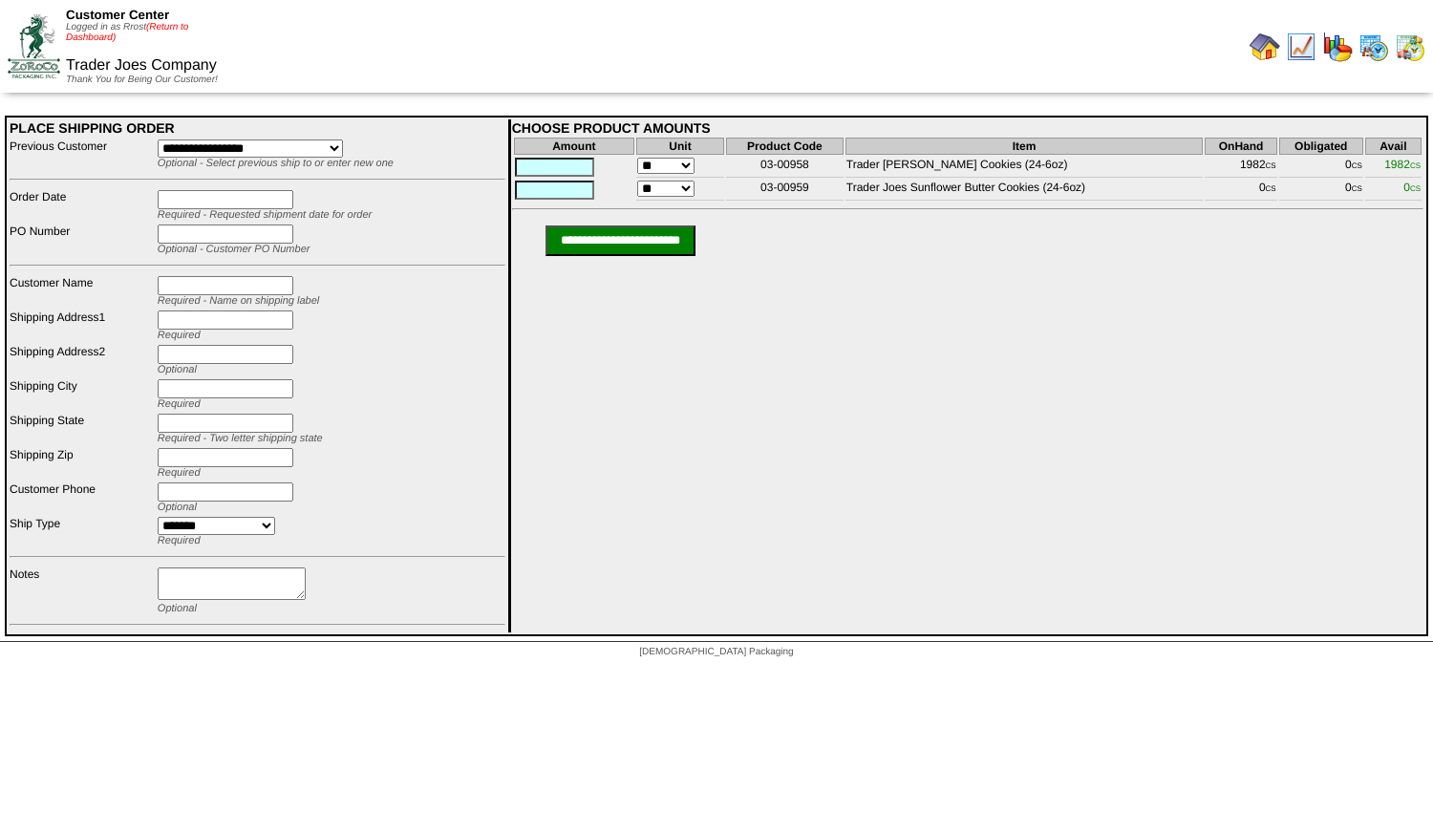
click at [178, 29] on link "(Return to Dashboard)" at bounding box center [127, 32] width 122 height 21
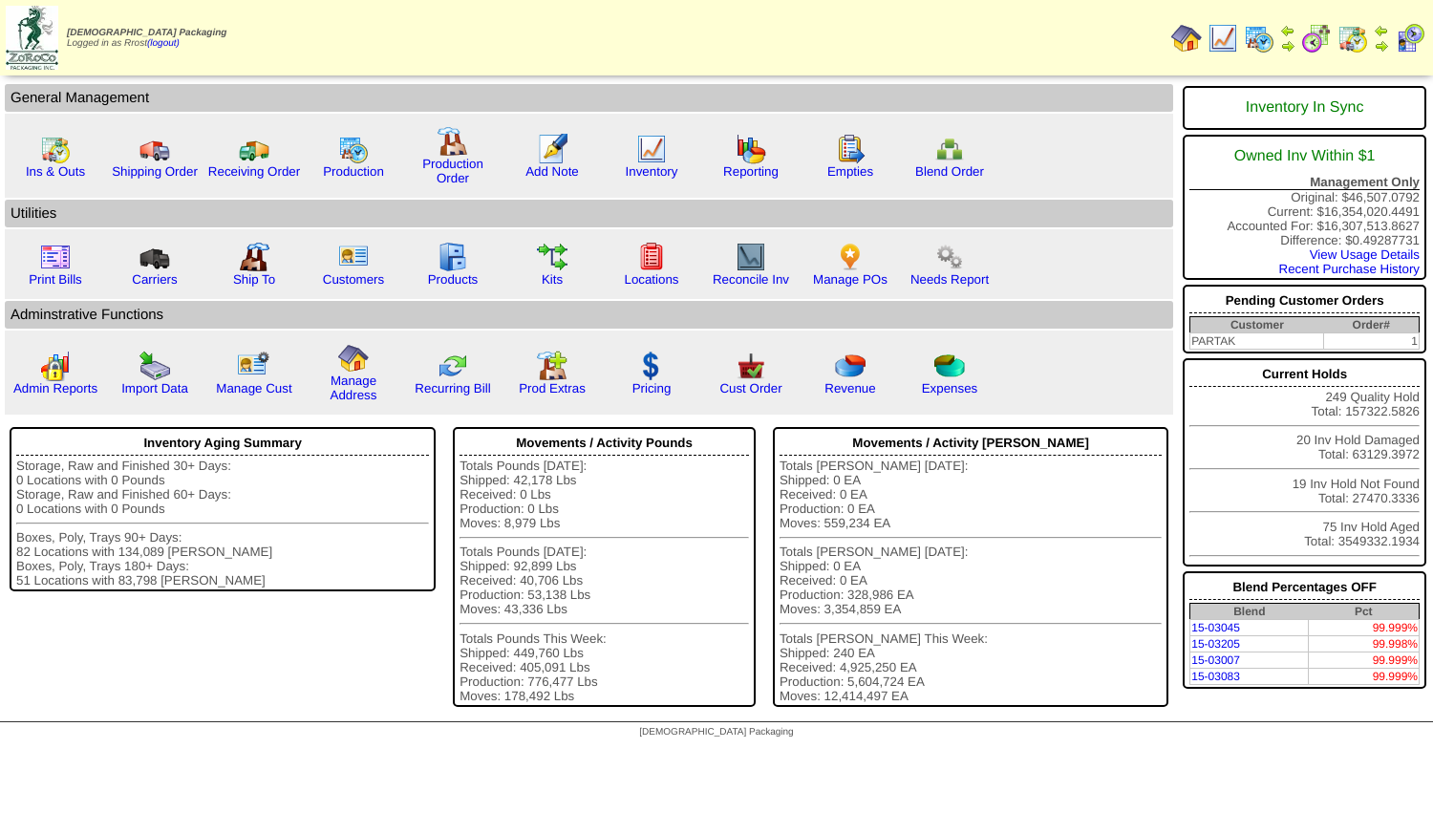
click at [1406, 41] on img at bounding box center [1410, 38] width 31 height 31
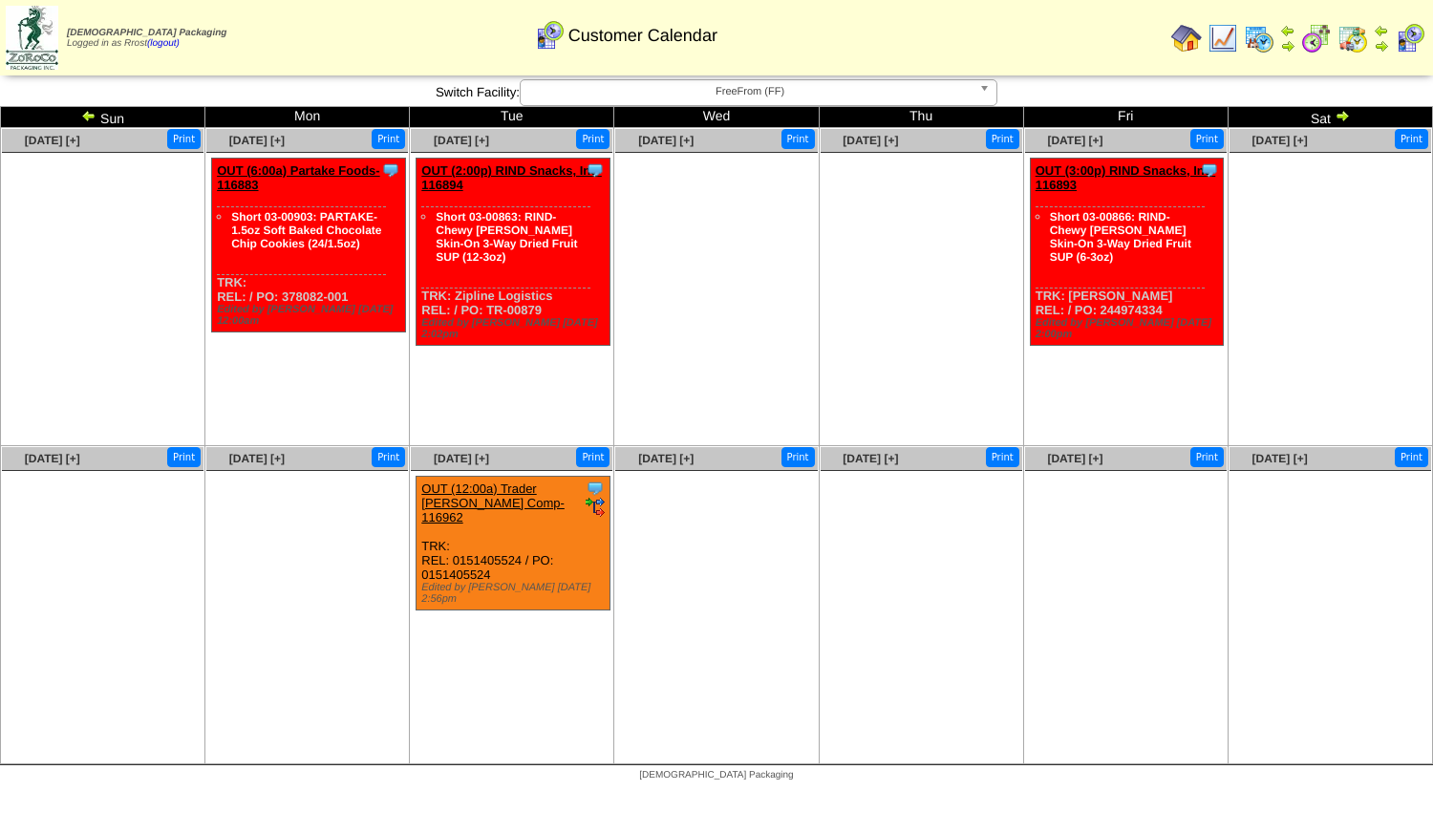
click at [1184, 32] on img at bounding box center [1186, 38] width 31 height 31
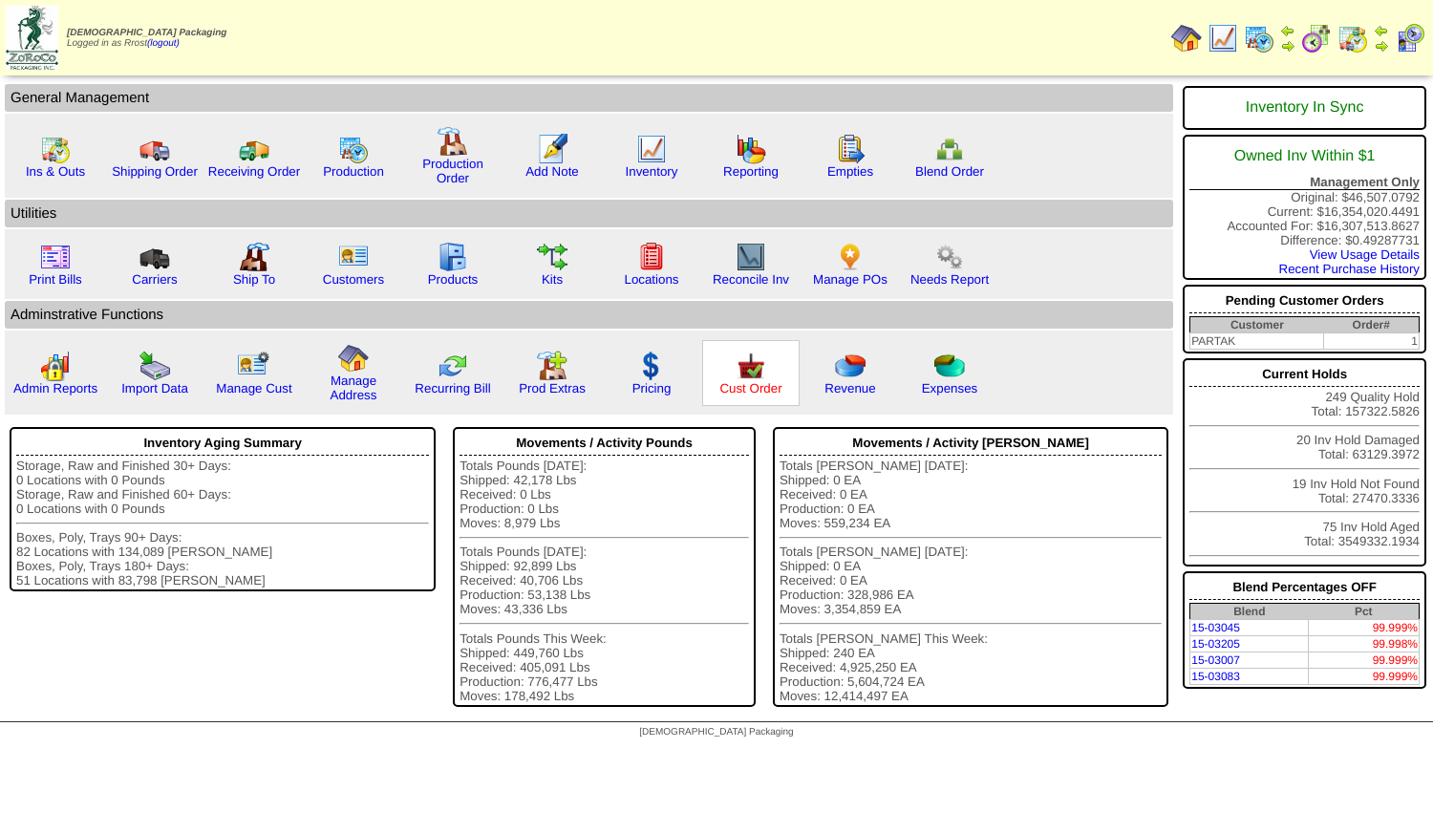
click at [745, 384] on link "Cust Order" at bounding box center [750, 388] width 62 height 14
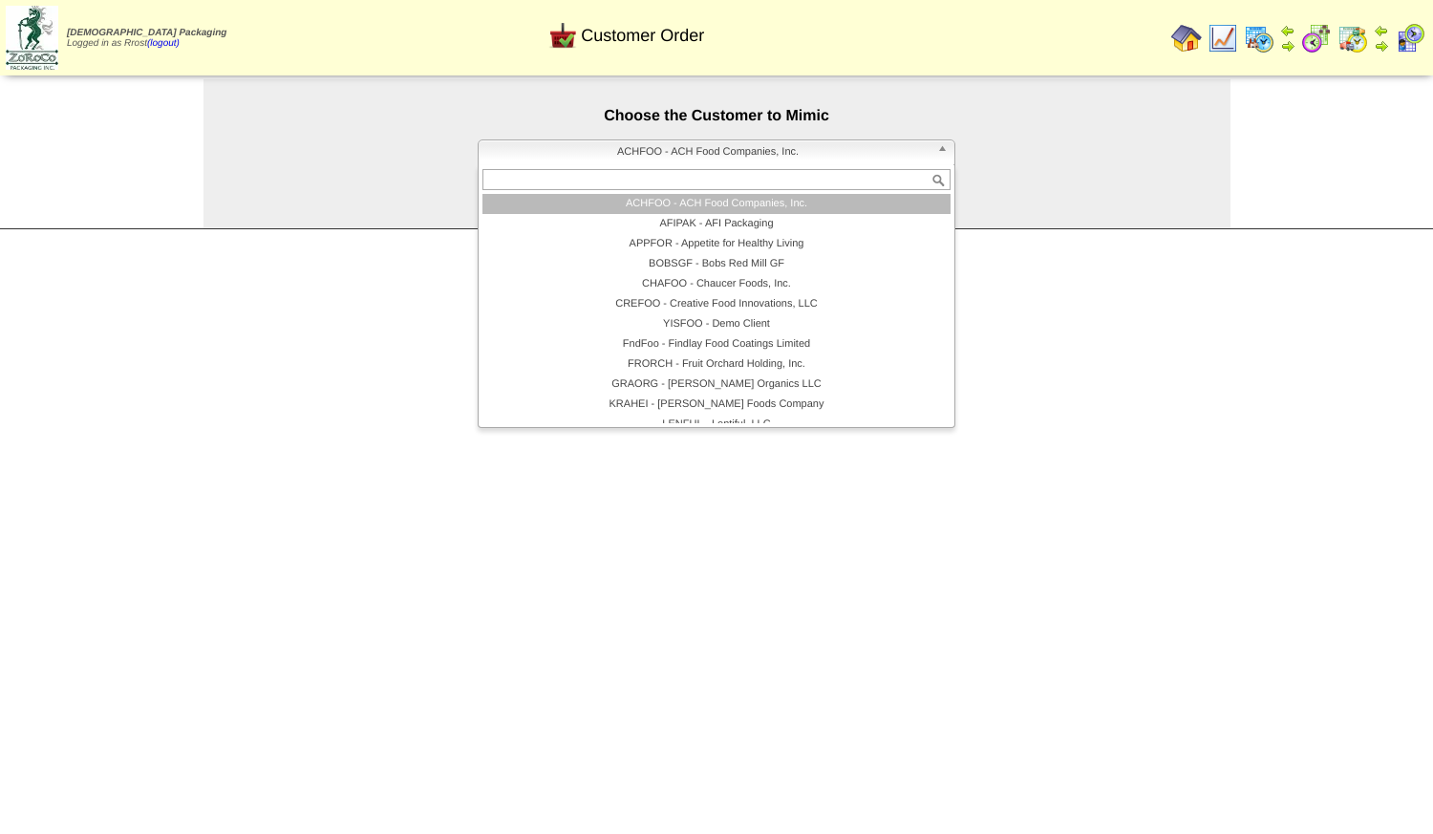
click at [710, 146] on span "ACHFOO - ACH Food Companies, Inc." at bounding box center [707, 151] width 443 height 23
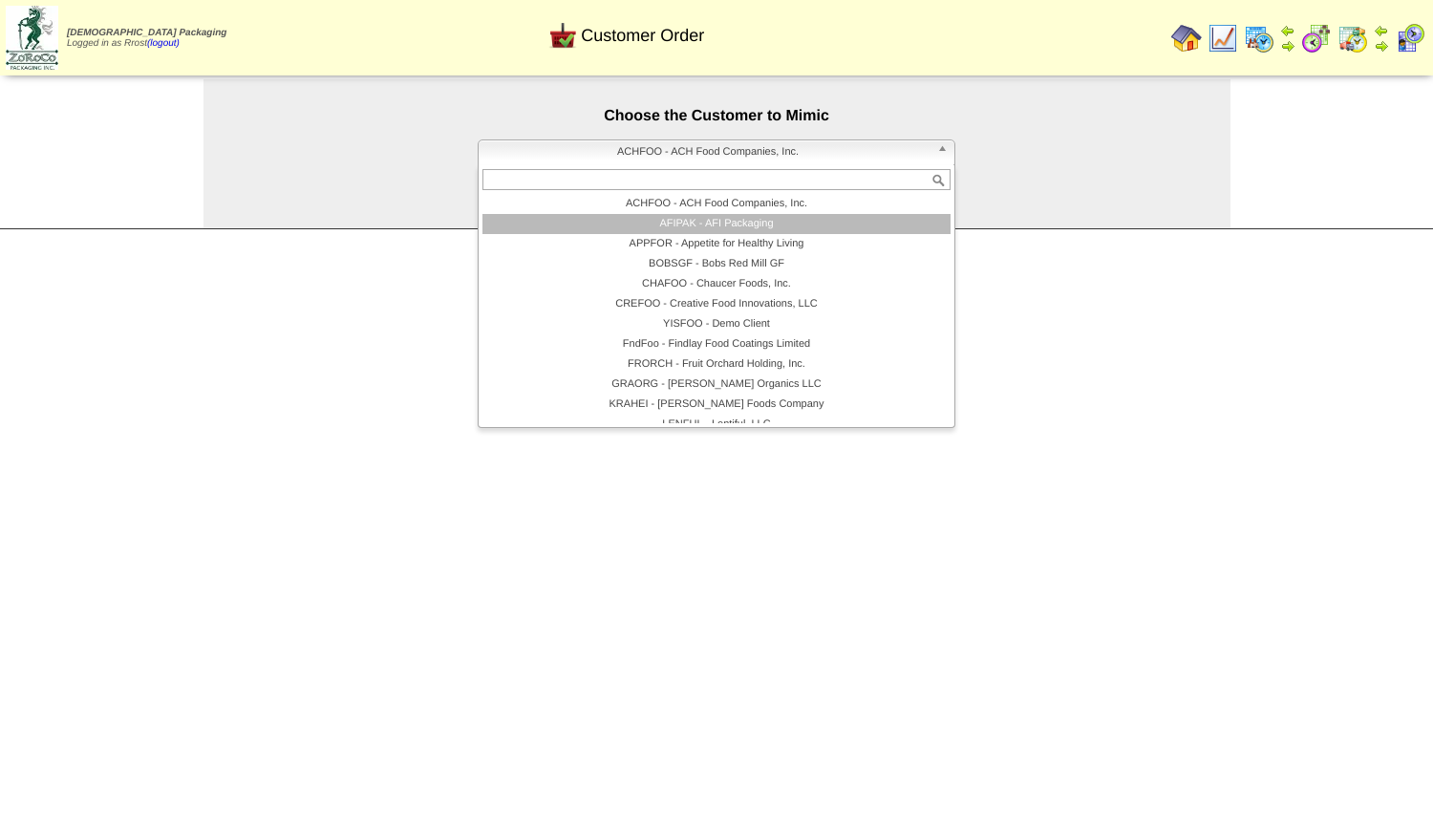
scroll to position [393, 0]
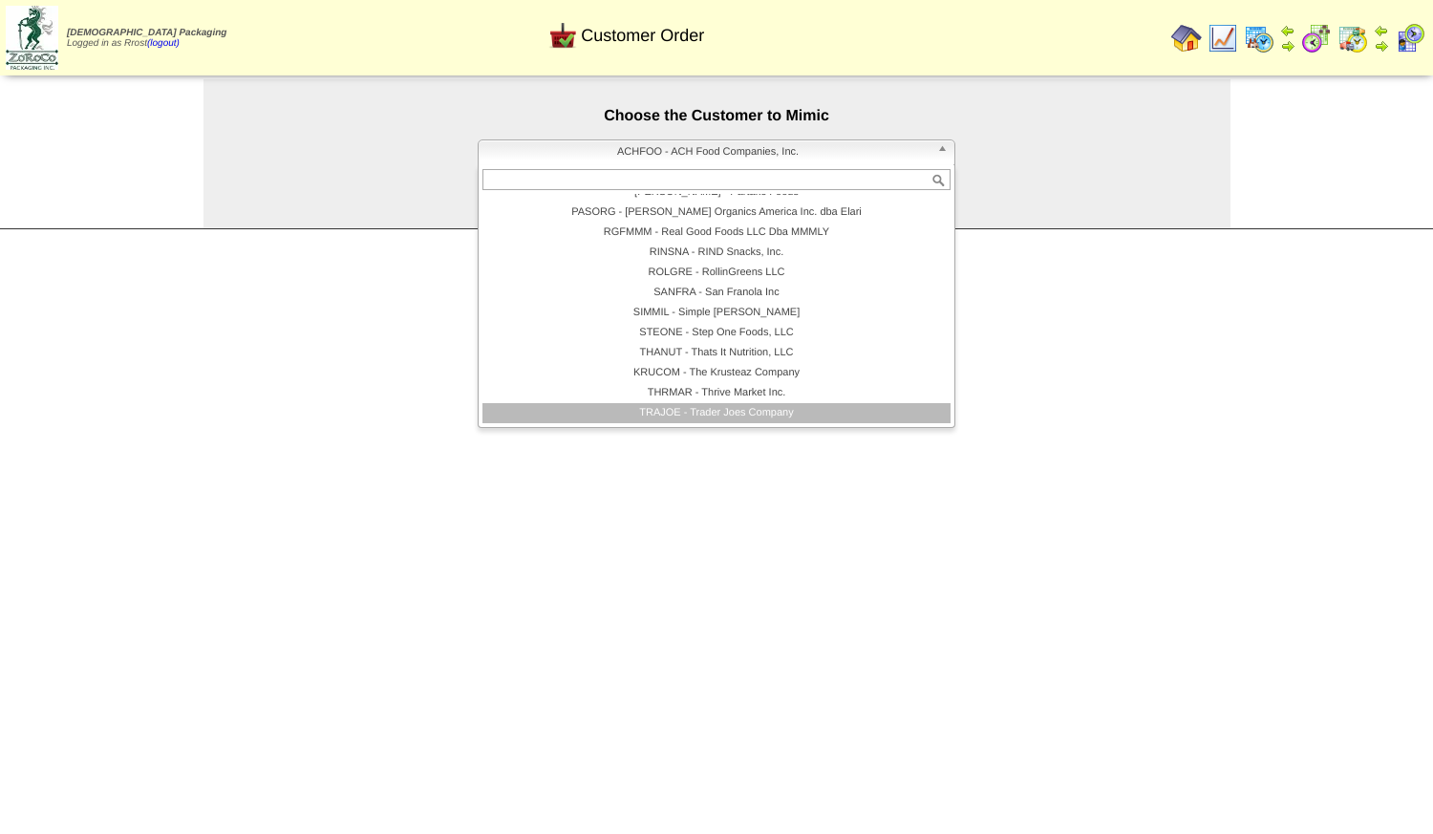
click at [687, 417] on li "TRAJOE - Trader Joes Company" at bounding box center [716, 413] width 468 height 20
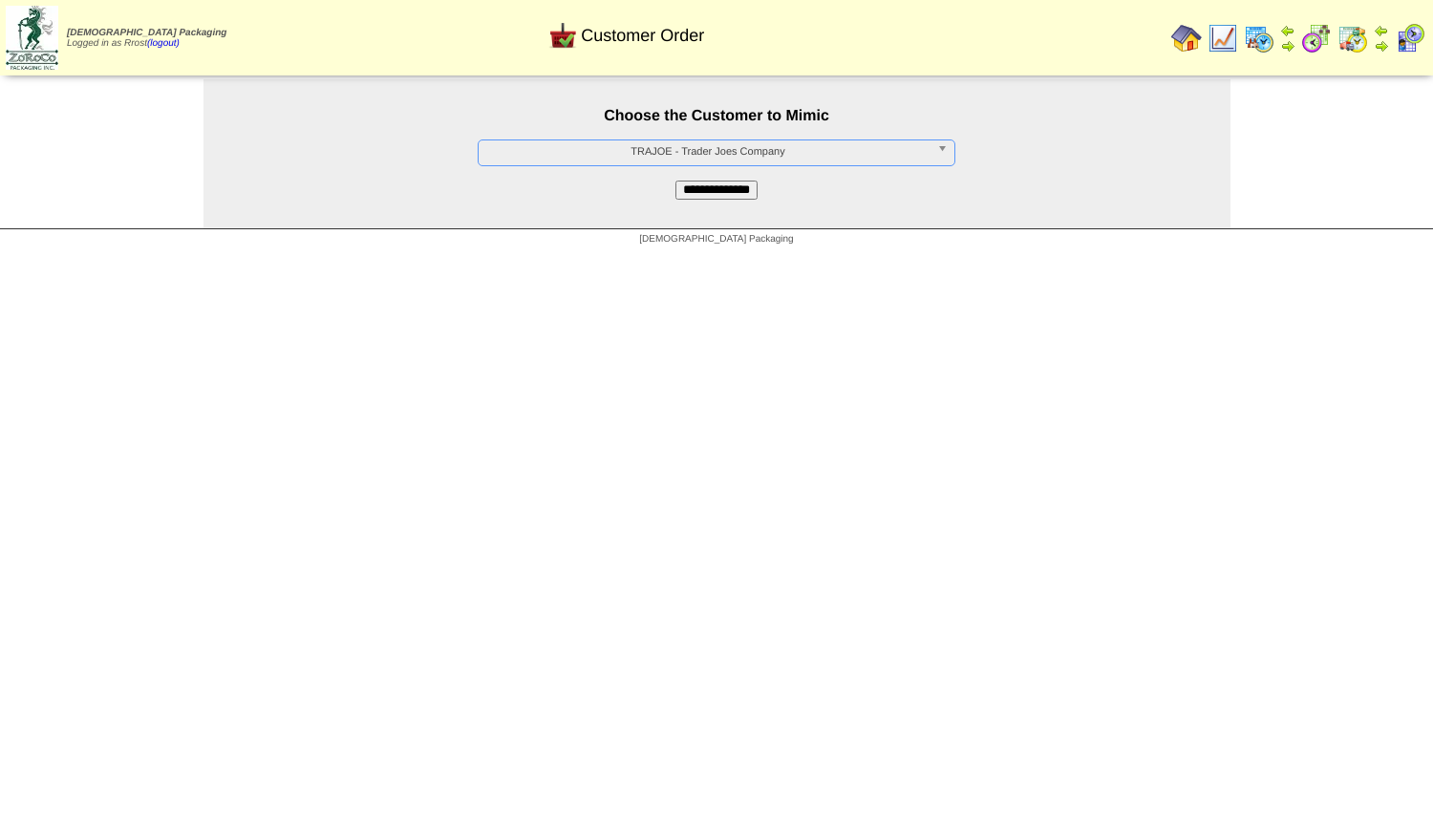
click at [685, 190] on input "**********" at bounding box center [716, 190] width 82 height 19
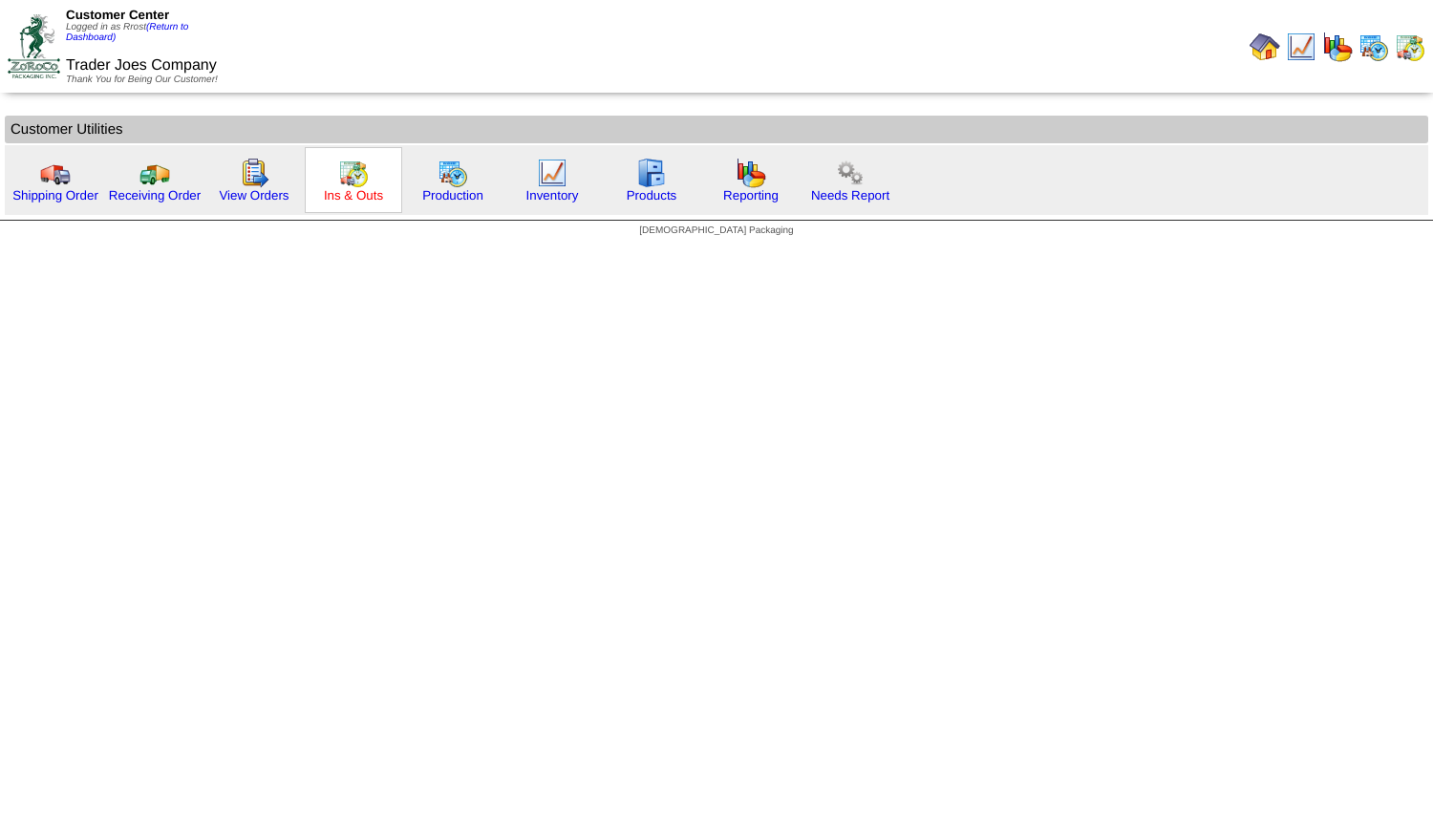
click at [363, 199] on link "Ins & Outs" at bounding box center [353, 195] width 59 height 14
